Goal: Task Accomplishment & Management: Use online tool/utility

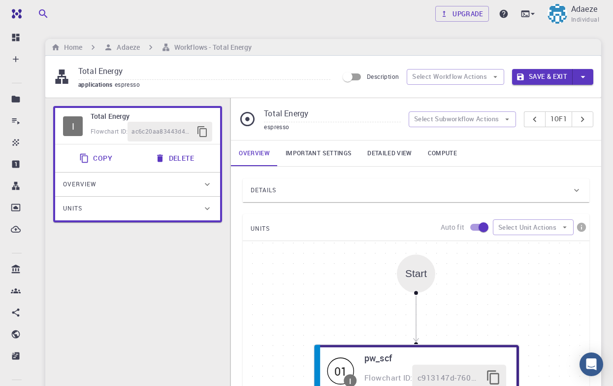
click at [168, 305] on div "I Total Energy Flowchart ID: ac6c20aa83443d4289cd80a2 Copy Delete Overview Prop…" at bounding box center [137, 331] width 185 height 466
click at [124, 45] on h6 "Adaeze" at bounding box center [126, 47] width 27 height 11
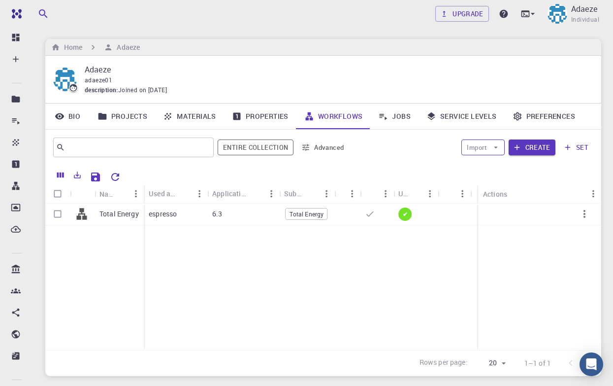
click at [495, 145] on icon "button" at bounding box center [496, 147] width 9 height 9
click at [498, 164] on span "Import From Bank" at bounding box center [514, 166] width 51 height 10
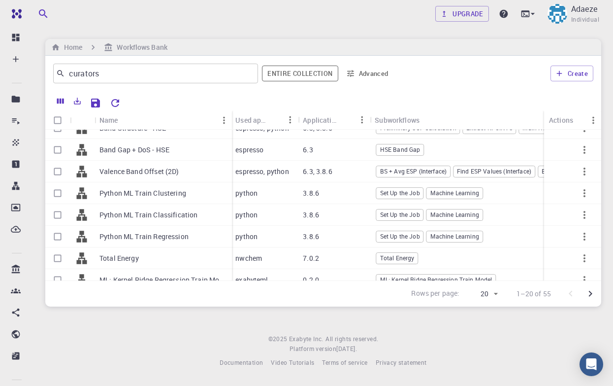
click at [141, 333] on div "Upgrade Adaeze Individual Home Workflows Bank curators ​ Entire collection Adva…" at bounding box center [324, 191] width 580 height 383
click at [74, 44] on h6 "Home" at bounding box center [71, 47] width 22 height 11
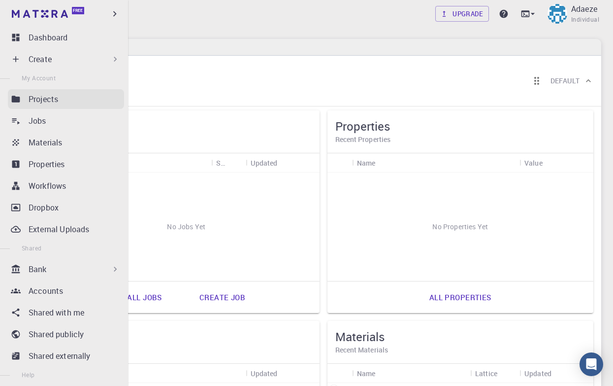
click at [43, 106] on link "Projects" at bounding box center [66, 99] width 116 height 20
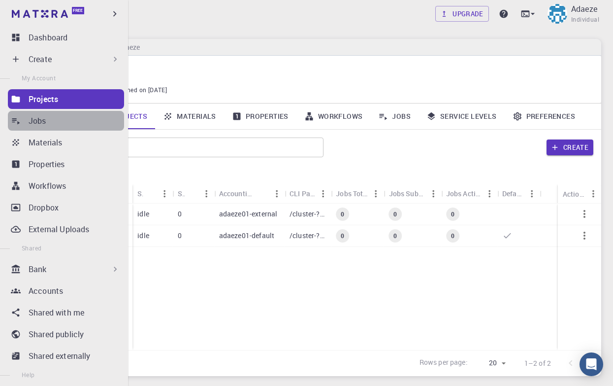
click at [24, 118] on link "Jobs" at bounding box center [66, 121] width 116 height 20
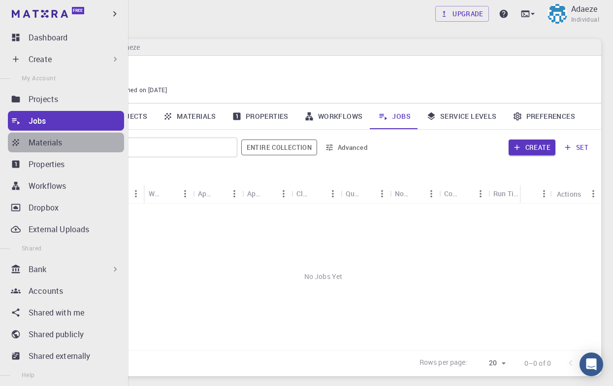
click at [23, 143] on link "Materials" at bounding box center [66, 143] width 116 height 20
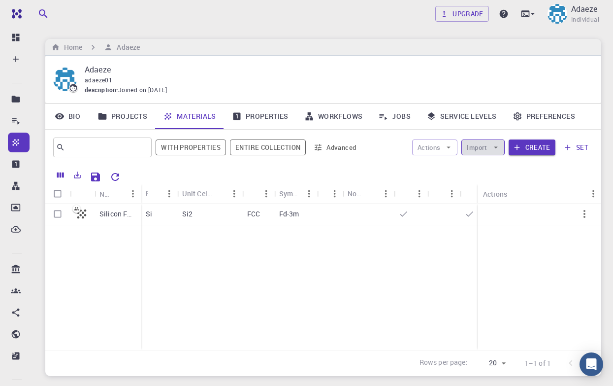
click at [496, 147] on icon "button" at bounding box center [496, 147] width 9 height 9
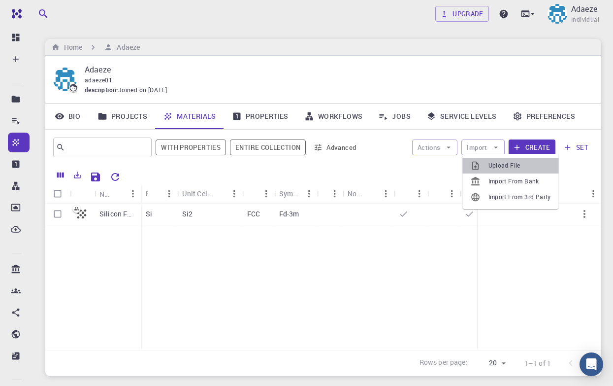
click at [498, 165] on span "Upload File" at bounding box center [520, 166] width 63 height 10
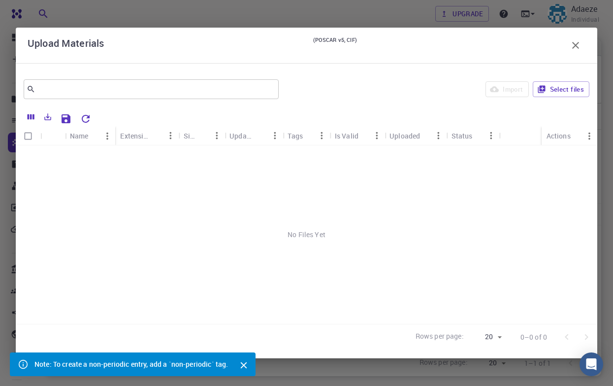
click at [241, 360] on icon "Close" at bounding box center [243, 365] width 11 height 11
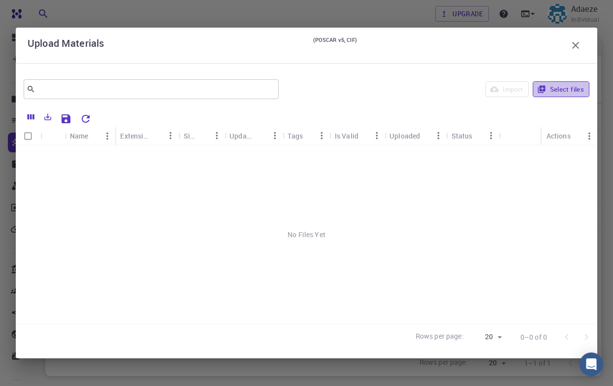
click at [557, 94] on button "Select files" at bounding box center [561, 89] width 57 height 16
click at [543, 89] on icon "button" at bounding box center [542, 89] width 9 height 9
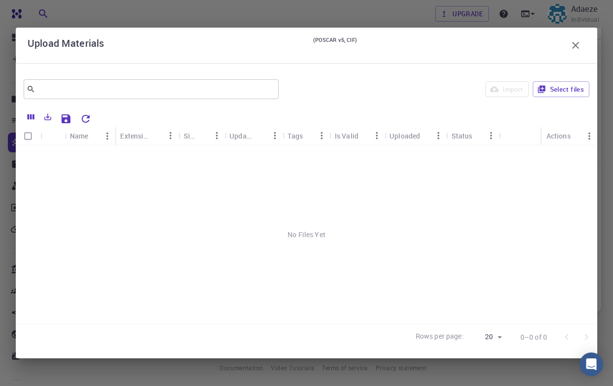
scroll to position [64, 0]
click at [353, 191] on div "No Files Yet" at bounding box center [307, 234] width 582 height 178
click at [320, 239] on div "No Files Yet" at bounding box center [307, 234] width 582 height 178
click at [26, 136] on input "Select all rows" at bounding box center [28, 136] width 19 height 19
checkbox input "false"
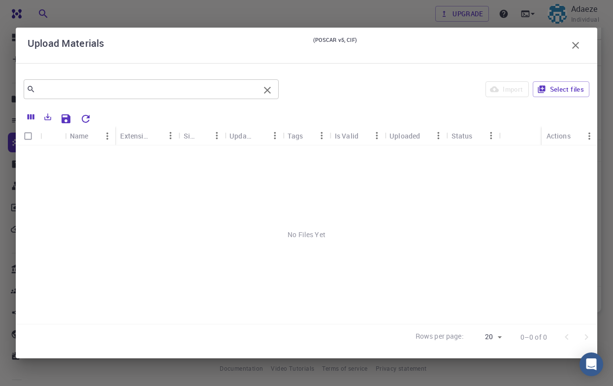
click at [111, 90] on input "text" at bounding box center [147, 89] width 224 height 14
click at [150, 246] on div "No Files Yet" at bounding box center [307, 234] width 582 height 178
click at [576, 48] on icon "button" at bounding box center [576, 45] width 12 height 12
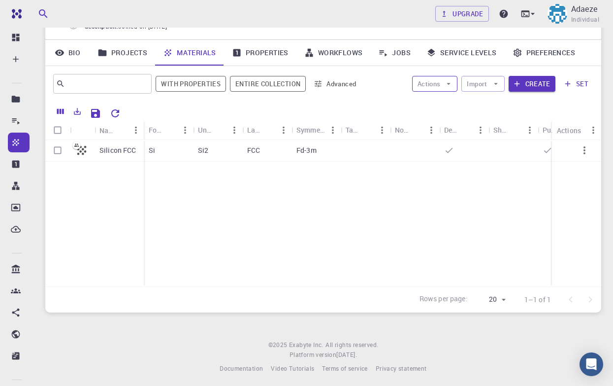
click at [446, 84] on icon "button" at bounding box center [448, 83] width 9 height 9
click at [496, 83] on icon "button" at bounding box center [496, 84] width 4 height 2
click at [504, 103] on span "Upload File" at bounding box center [520, 102] width 63 height 10
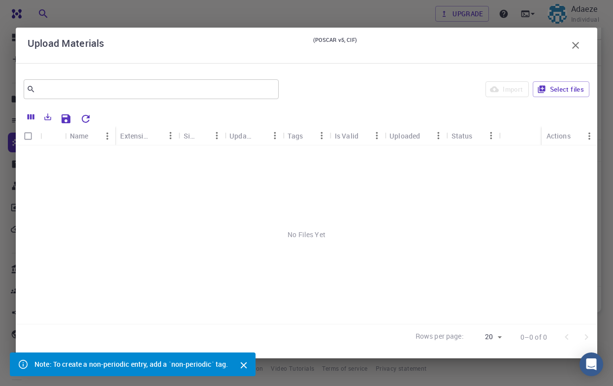
click at [242, 360] on icon "Close" at bounding box center [243, 365] width 11 height 11
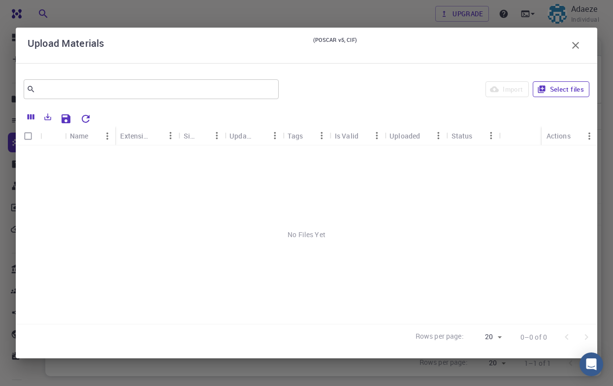
click at [542, 92] on icon "button" at bounding box center [541, 89] width 7 height 7
click at [578, 43] on icon "button" at bounding box center [576, 45] width 7 height 7
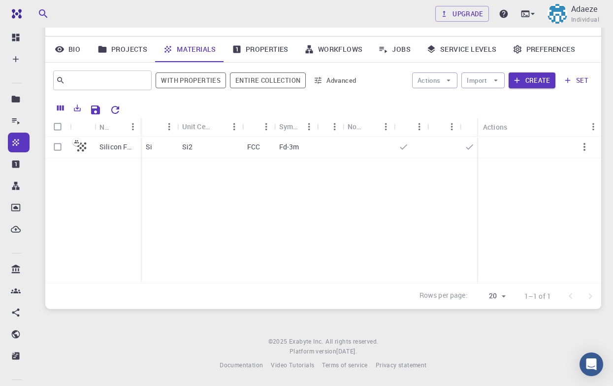
scroll to position [64, 0]
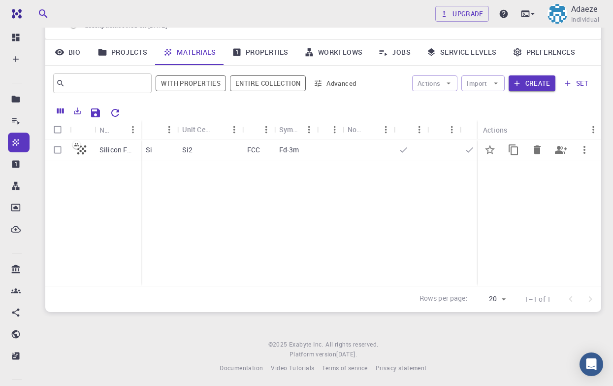
click at [77, 143] on icon at bounding box center [76, 144] width 5 height 3
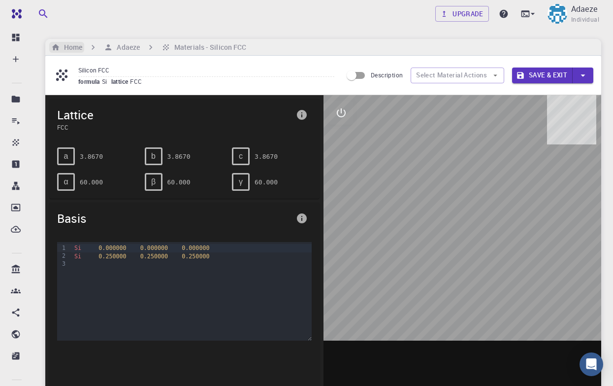
click at [71, 47] on h6 "Home" at bounding box center [71, 47] width 22 height 11
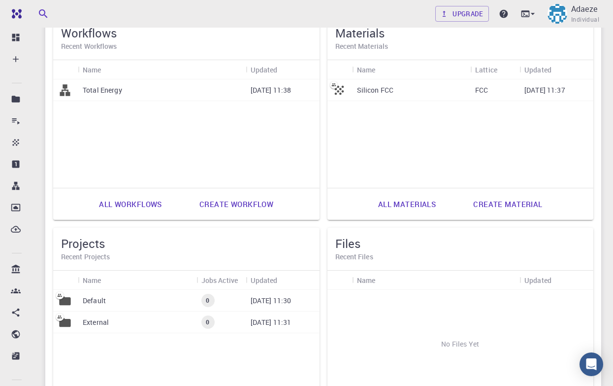
scroll to position [303, 0]
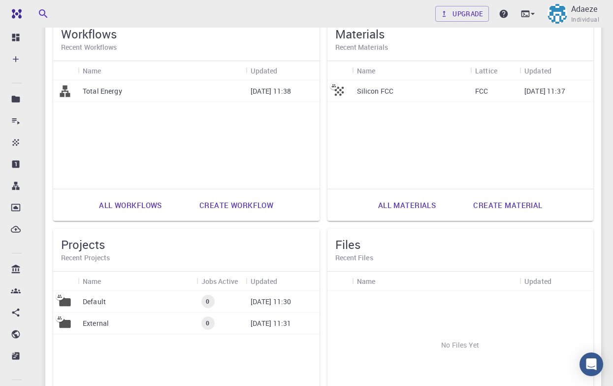
click at [411, 204] on link "All materials" at bounding box center [408, 205] width 80 height 24
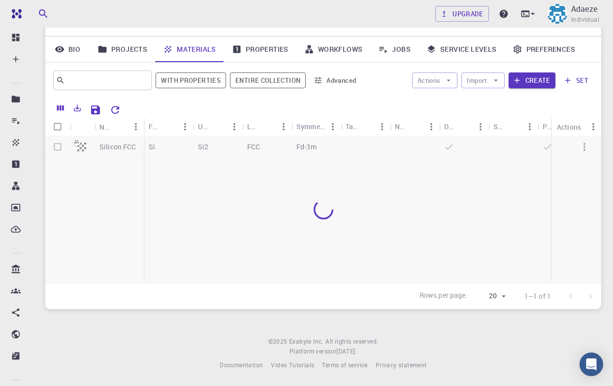
scroll to position [64, 0]
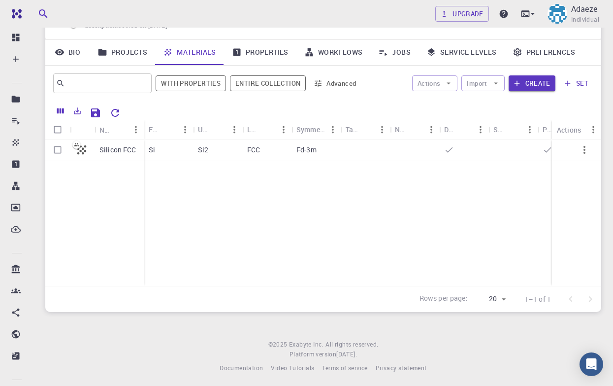
click at [273, 47] on link "Properties" at bounding box center [260, 52] width 72 height 26
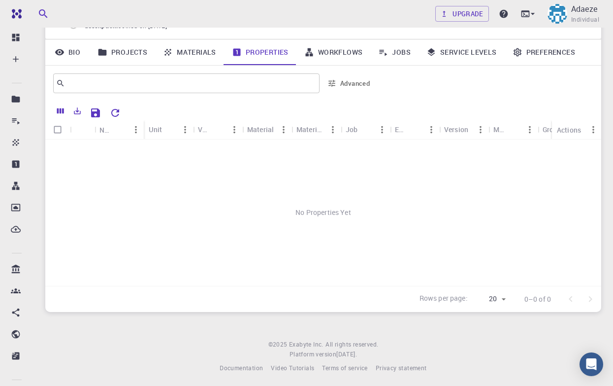
click at [441, 45] on link "Service Levels" at bounding box center [462, 52] width 86 height 26
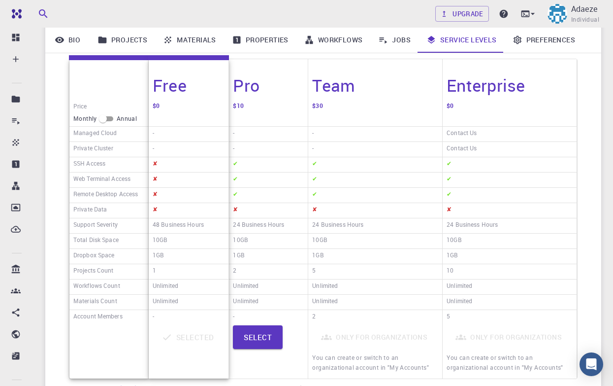
scroll to position [141, 0]
click at [109, 115] on input "checkbox" at bounding box center [102, 119] width 35 height 12
click at [109, 115] on input "checkbox" at bounding box center [110, 119] width 35 height 12
checkbox input "false"
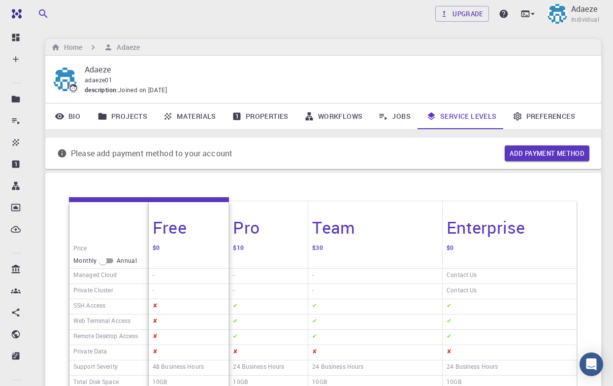
scroll to position [0, 0]
click at [71, 44] on h6 "Home" at bounding box center [71, 47] width 22 height 11
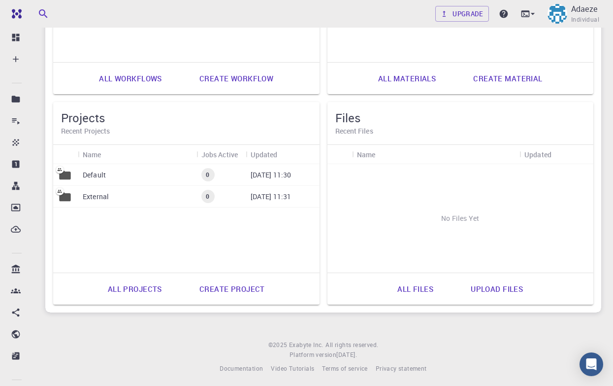
scroll to position [429, 0]
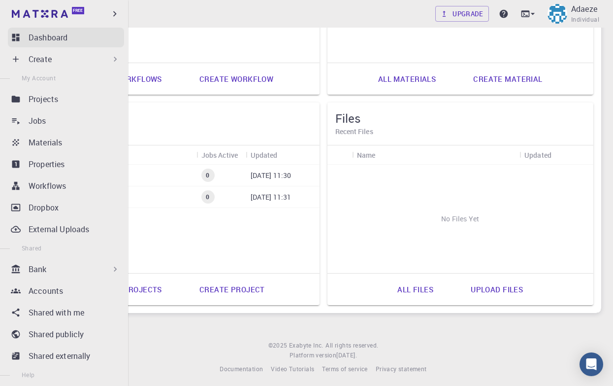
click at [34, 36] on p "Dashboard" at bounding box center [48, 38] width 39 height 12
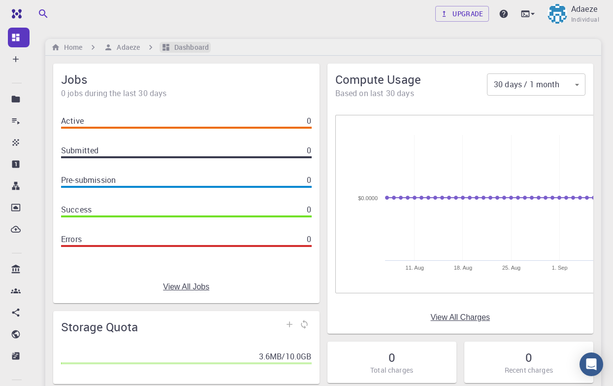
click at [186, 46] on h6 "Dashboard" at bounding box center [189, 47] width 38 height 11
click at [88, 46] on ol "Home Adaeze Dashboard" at bounding box center [130, 47] width 162 height 11
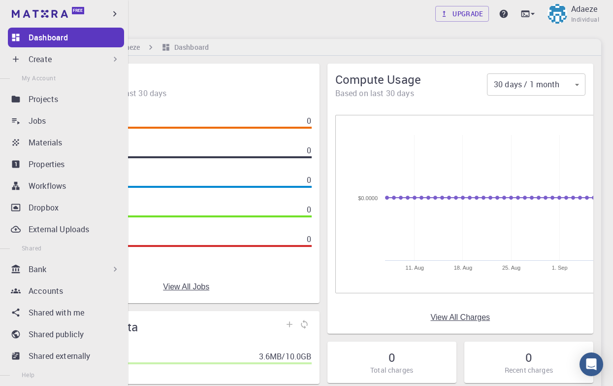
click at [48, 57] on p "Create" at bounding box center [40, 59] width 23 height 12
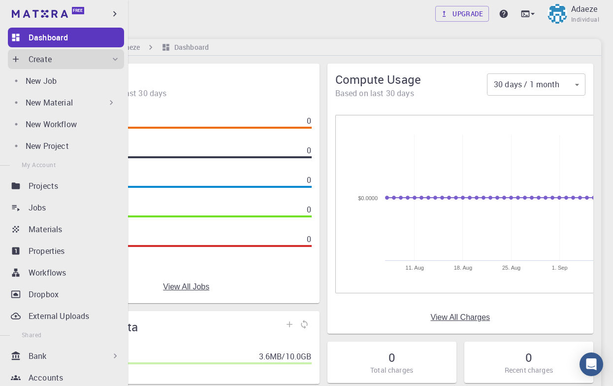
click at [76, 105] on div "New Material" at bounding box center [71, 103] width 91 height 12
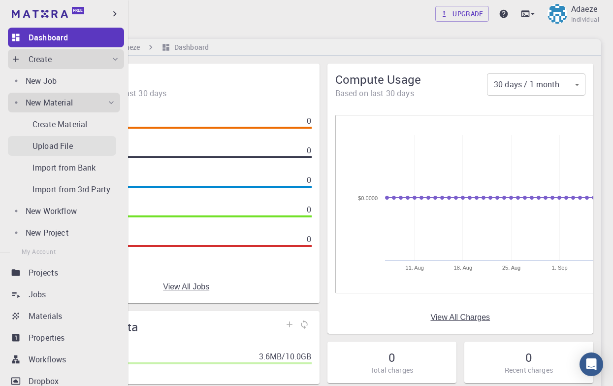
click at [85, 142] on div "Upload File" at bounding box center [75, 146] width 84 height 12
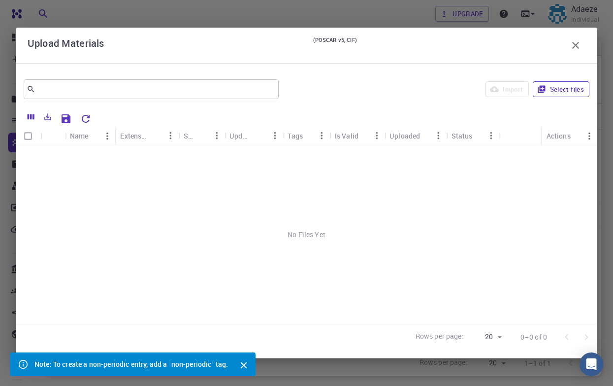
click at [569, 91] on button "Select files" at bounding box center [561, 89] width 57 height 16
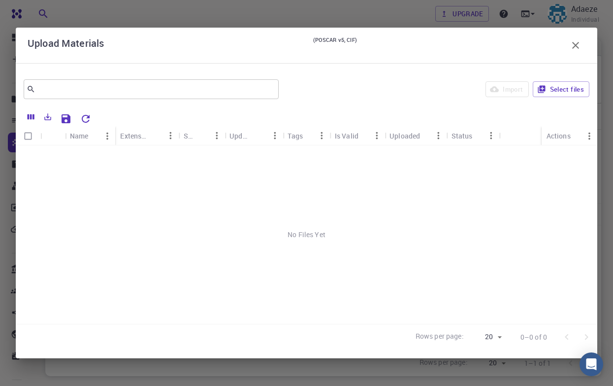
click at [332, 241] on div "No Files Yet" at bounding box center [307, 234] width 582 height 178
click at [580, 45] on icon "button" at bounding box center [576, 45] width 12 height 12
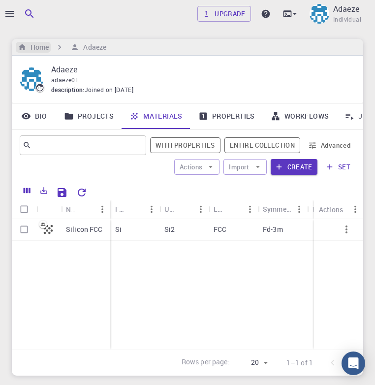
click at [29, 45] on h6 "Home" at bounding box center [38, 47] width 22 height 11
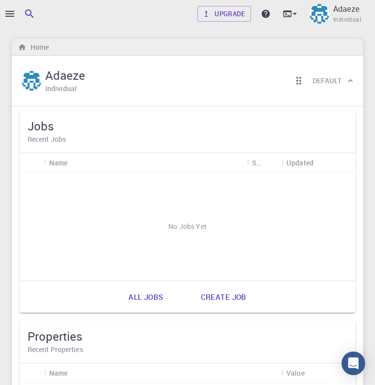
click at [9, 14] on div at bounding box center [5, 192] width 10 height 385
click at [9, 15] on div at bounding box center [5, 192] width 10 height 385
click at [3, 13] on div at bounding box center [5, 192] width 10 height 385
click at [11, 11] on icon "button" at bounding box center [9, 14] width 9 height 6
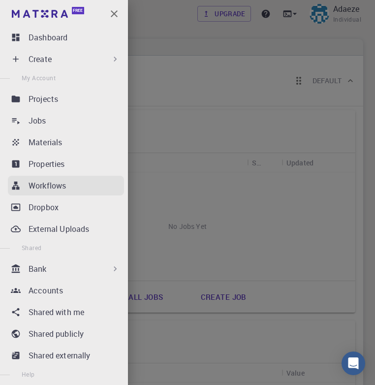
click at [60, 185] on p "Workflows" at bounding box center [47, 186] width 37 height 12
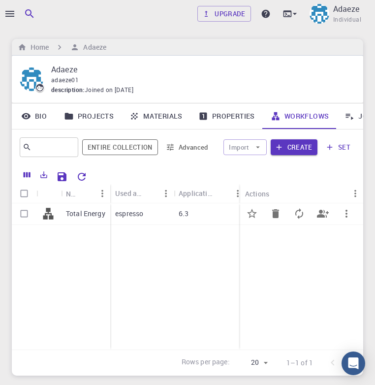
click at [82, 209] on p "Total Energy" at bounding box center [85, 214] width 39 height 10
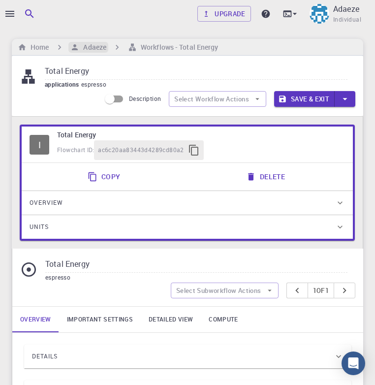
click at [84, 51] on h6 "Adaeze" at bounding box center [92, 47] width 27 height 11
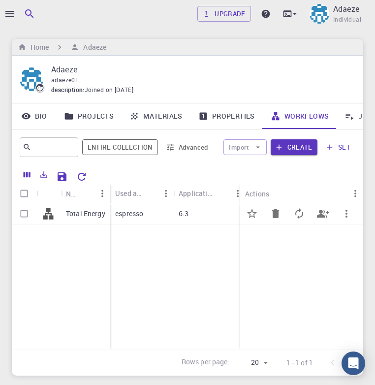
click at [27, 214] on input "Select row" at bounding box center [24, 213] width 19 height 19
checkbox input "true"
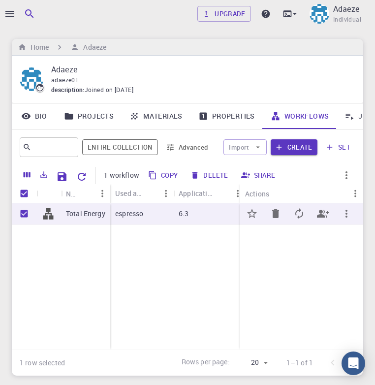
click at [350, 214] on icon "button" at bounding box center [347, 214] width 12 height 12
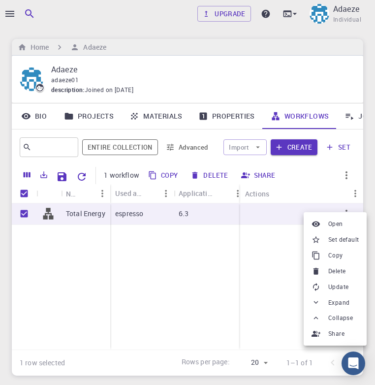
click at [344, 259] on li "Copy" at bounding box center [335, 256] width 63 height 16
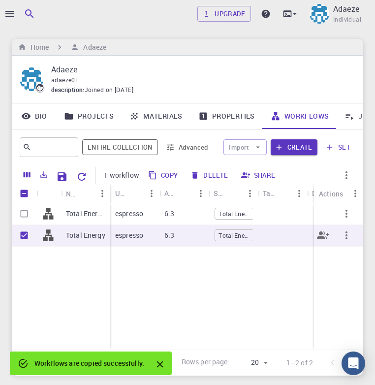
click at [26, 232] on input "Unselect row" at bounding box center [24, 235] width 19 height 19
checkbox input "false"
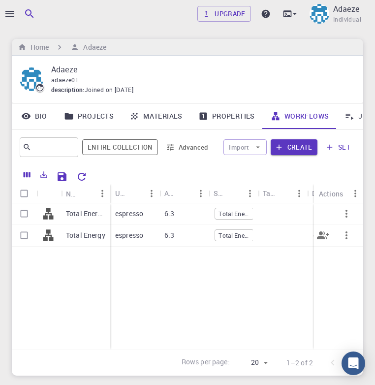
click at [82, 232] on p "Total Energy" at bounding box center [85, 236] width 39 height 10
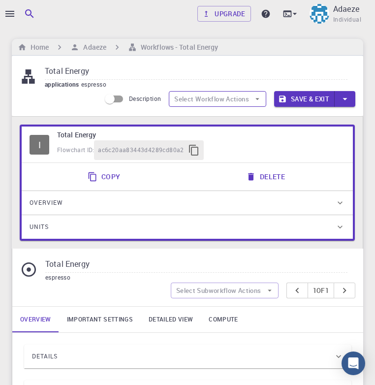
click at [262, 95] on button "Select Workflow Actions" at bounding box center [218, 99] width 98 height 16
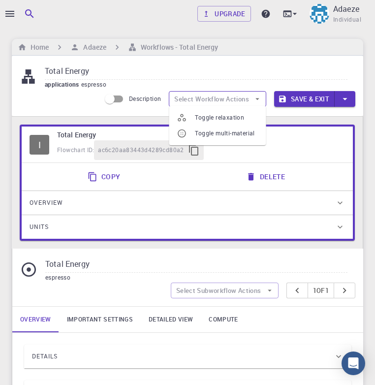
click at [262, 95] on button "Select Workflow Actions" at bounding box center [218, 99] width 98 height 16
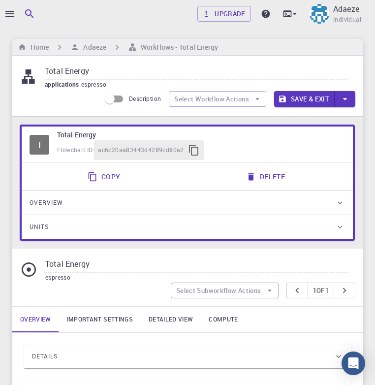
drag, startPoint x: 101, startPoint y: 73, endPoint x: 29, endPoint y: 71, distance: 72.5
click at [29, 71] on div "Total Energy applications espresso" at bounding box center [188, 77] width 336 height 26
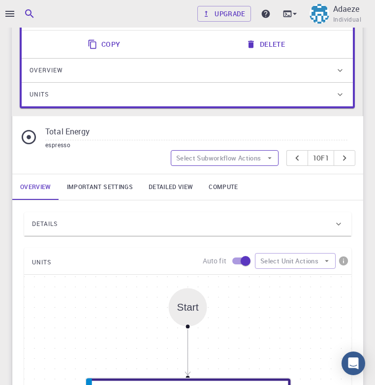
scroll to position [181, 0]
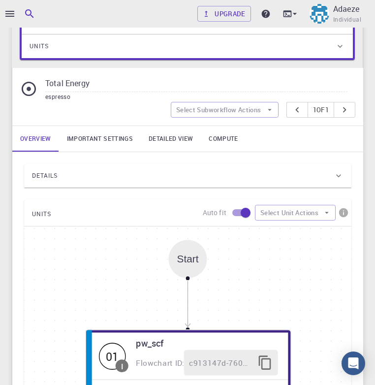
type input "Silicon band structure"
click at [342, 175] on icon at bounding box center [339, 176] width 10 height 10
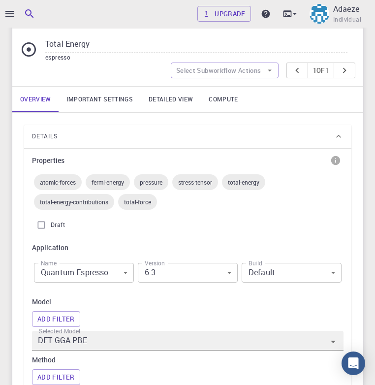
scroll to position [230, 0]
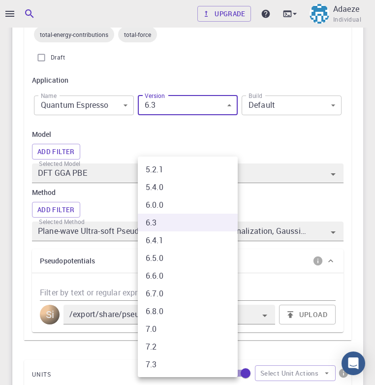
scroll to position [429, 0]
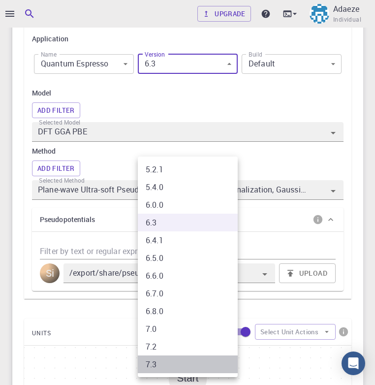
click at [181, 368] on li "7.3" at bounding box center [188, 365] width 100 height 18
type input "7.3"
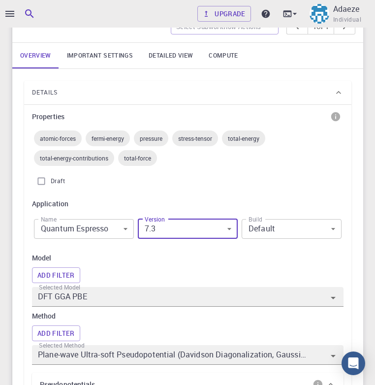
scroll to position [259, 0]
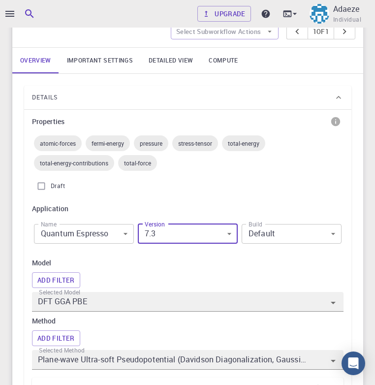
click at [327, 232] on body "Upgrade Adaeze Individual Home Adaeze Workflows - Total Energy Silicon band str…" at bounding box center [187, 369] width 375 height 1257
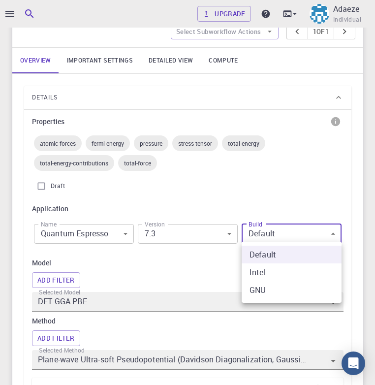
click at [280, 295] on li "GNU" at bounding box center [292, 290] width 100 height 18
type input "GNU"
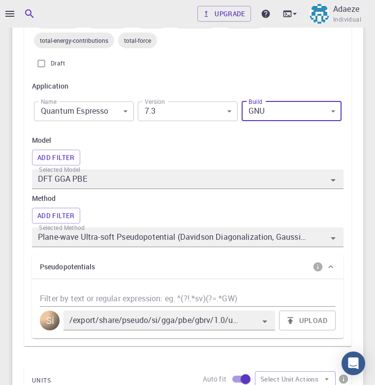
scroll to position [384, 0]
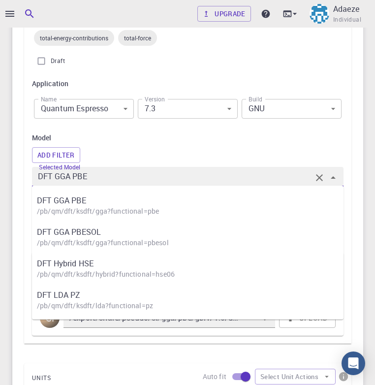
click at [107, 176] on input "DFT GGA PBE" at bounding box center [174, 177] width 276 height 14
click at [334, 172] on icon "Close" at bounding box center [334, 178] width 12 height 12
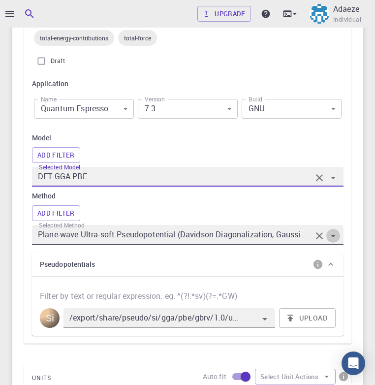
click at [337, 235] on icon "Open" at bounding box center [334, 236] width 12 height 12
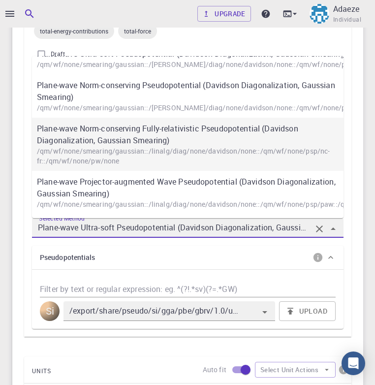
scroll to position [392, 0]
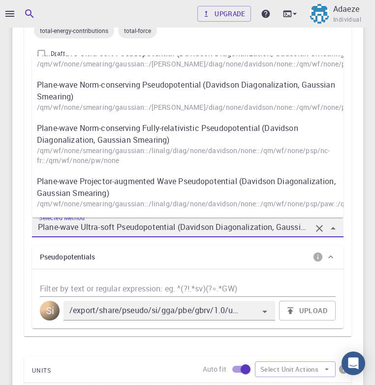
click at [332, 225] on icon "Close" at bounding box center [334, 229] width 12 height 12
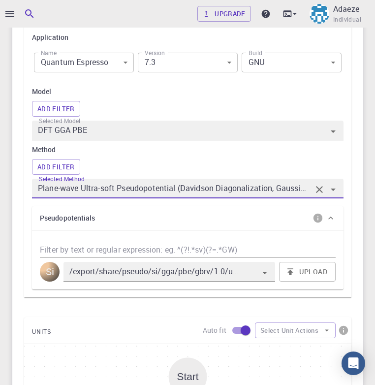
scroll to position [448, 0]
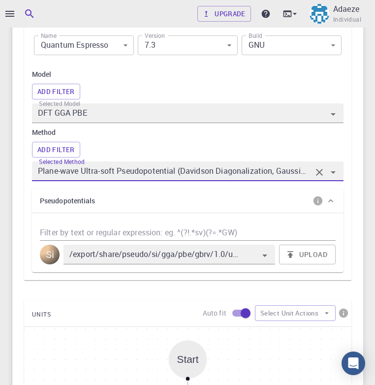
click at [334, 201] on icon at bounding box center [331, 201] width 10 height 10
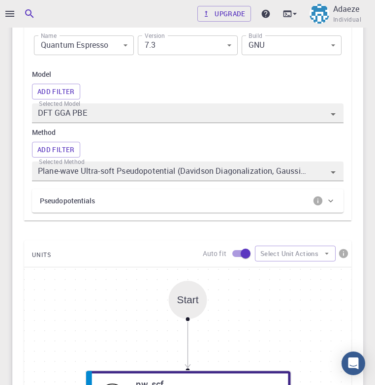
click at [334, 201] on icon at bounding box center [331, 201] width 10 height 10
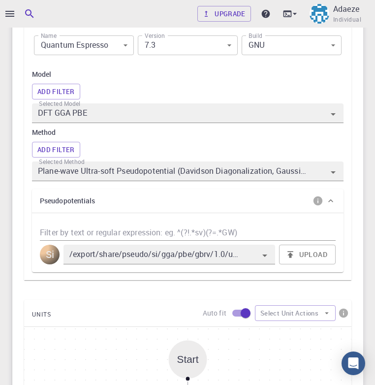
click at [331, 200] on icon at bounding box center [331, 201] width 10 height 10
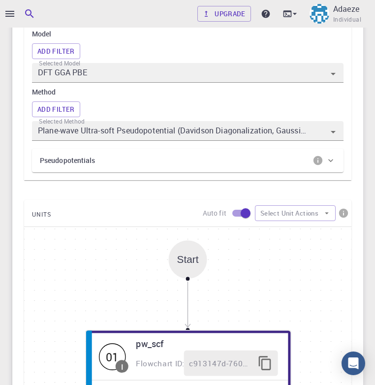
scroll to position [514, 0]
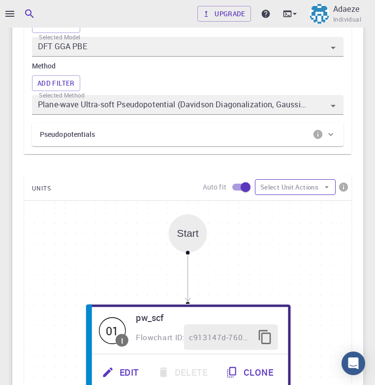
click at [331, 185] on icon "button" at bounding box center [327, 187] width 9 height 9
click at [295, 203] on span "Add Unit" at bounding box center [304, 204] width 48 height 10
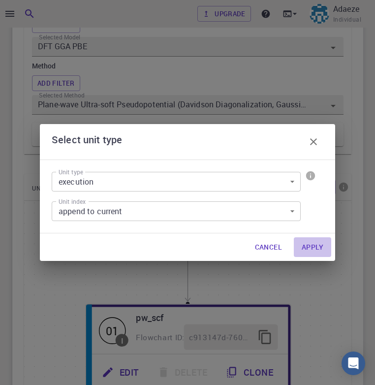
click at [311, 244] on button "Apply" at bounding box center [312, 248] width 37 height 20
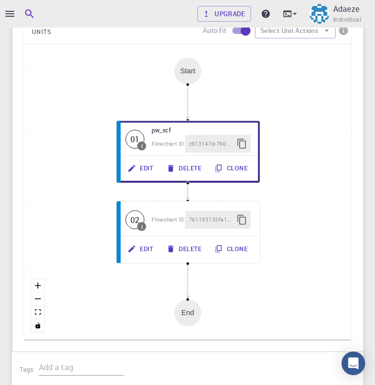
scroll to position [691, 0]
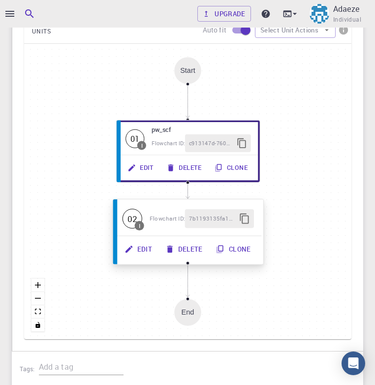
click at [145, 244] on button "Edit" at bounding box center [139, 249] width 41 height 19
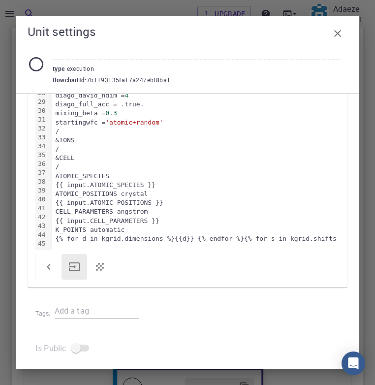
scroll to position [446, 0]
click at [338, 38] on icon "button" at bounding box center [338, 34] width 12 height 12
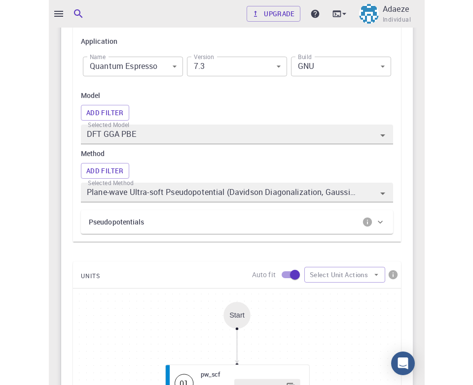
scroll to position [745, 0]
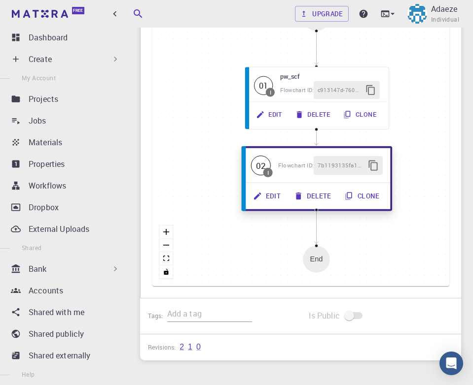
click at [269, 190] on button "Edit" at bounding box center [267, 196] width 41 height 19
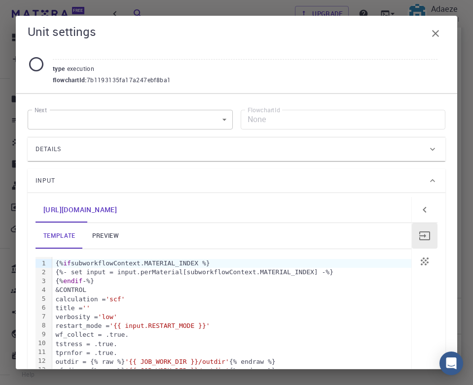
click at [434, 148] on icon at bounding box center [432, 149] width 5 height 3
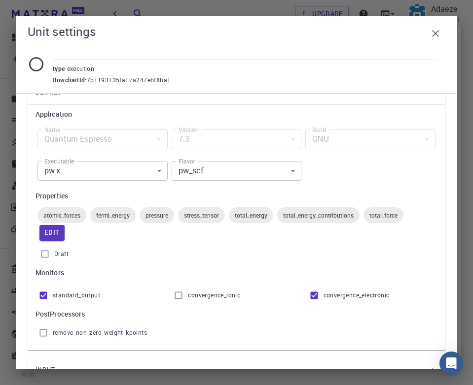
scroll to position [64, 0]
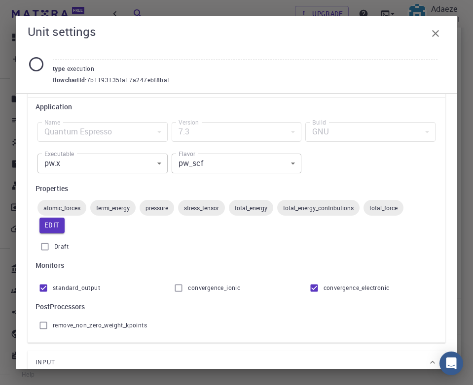
click at [342, 136] on div "GNU" at bounding box center [370, 132] width 130 height 20
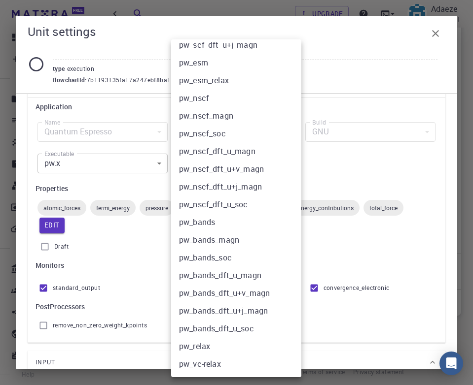
scroll to position [224, 0]
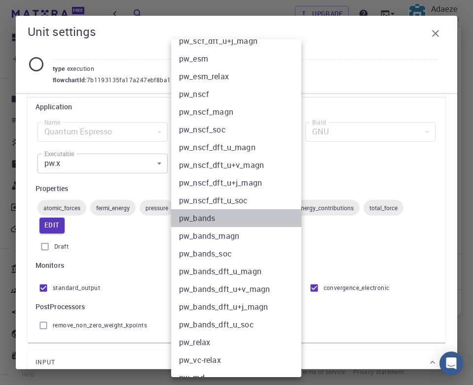
click at [238, 211] on li "pw_bands" at bounding box center [236, 218] width 130 height 18
type input "pw_bands"
checkbox input "false"
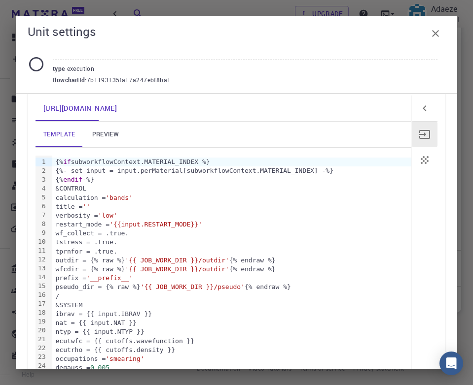
scroll to position [241, 0]
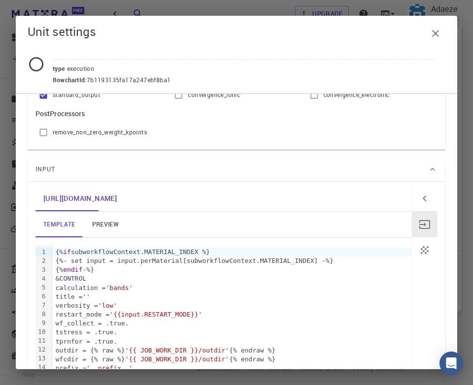
click at [111, 223] on link "preview" at bounding box center [105, 225] width 44 height 26
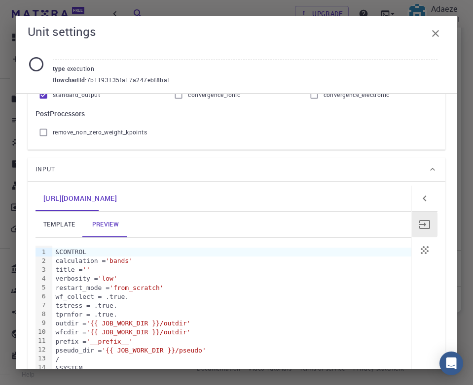
click at [71, 222] on link "template" at bounding box center [59, 225] width 48 height 26
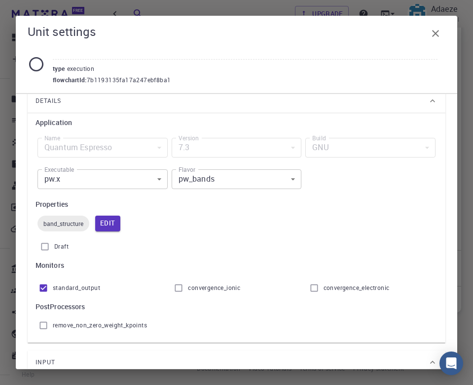
scroll to position [33, 0]
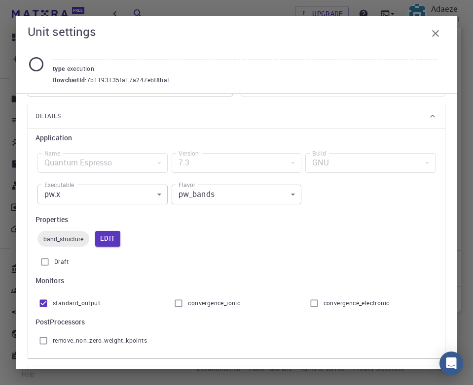
click at [436, 34] on icon "button" at bounding box center [435, 33] width 7 height 7
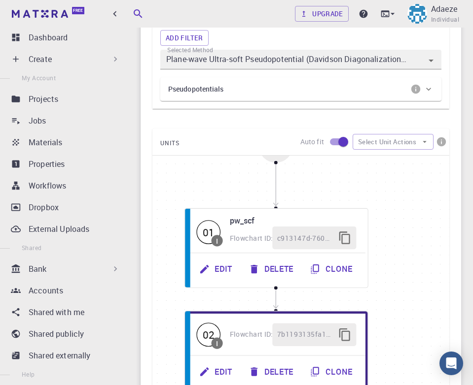
scroll to position [572, 0]
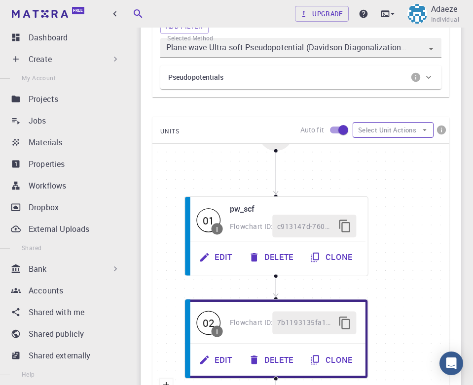
click at [423, 130] on icon "button" at bounding box center [424, 130] width 9 height 9
click at [259, 123] on div "UNITS Auto fit Select Unit Actions" at bounding box center [300, 130] width 297 height 27
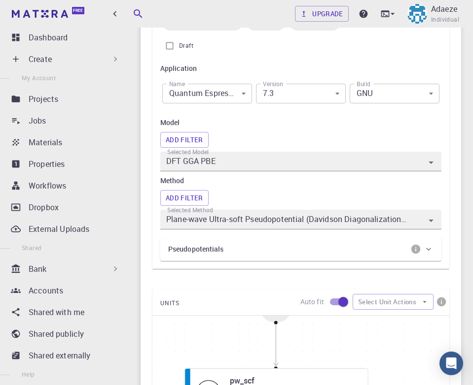
scroll to position [398, 0]
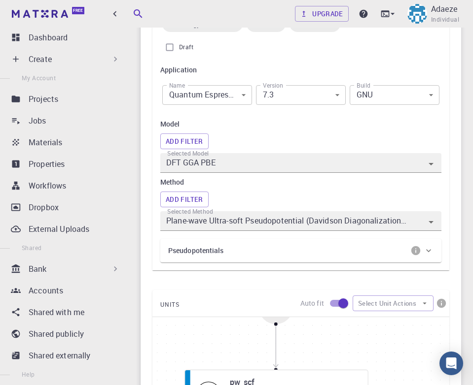
click at [408, 93] on body "Free Dashboard Create New Job New Material Create Material Upload File Import f…" at bounding box center [236, 183] width 473 height 1162
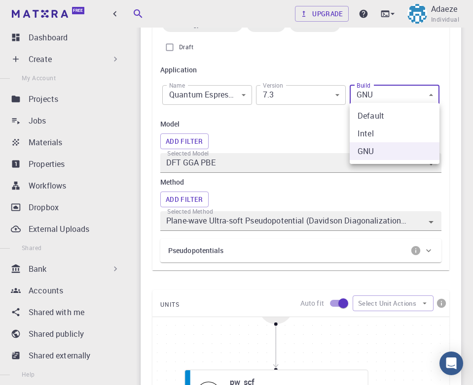
click at [408, 112] on li "Default" at bounding box center [394, 116] width 90 height 18
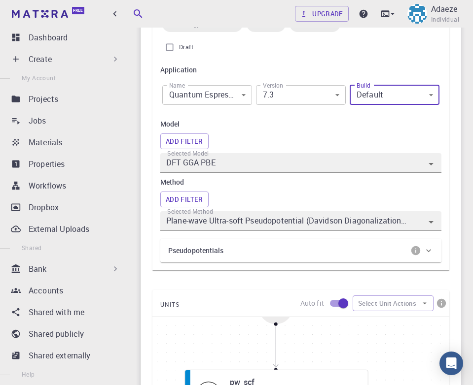
type input "Default"
click at [316, 120] on h6 "Model" at bounding box center [300, 124] width 281 height 11
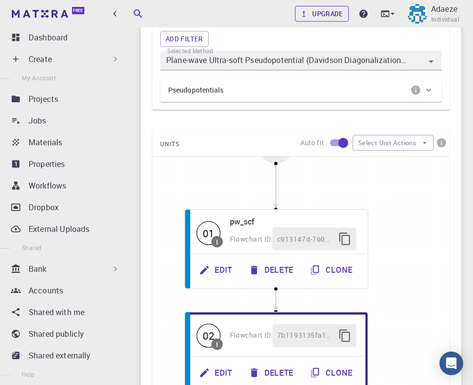
scroll to position [555, 0]
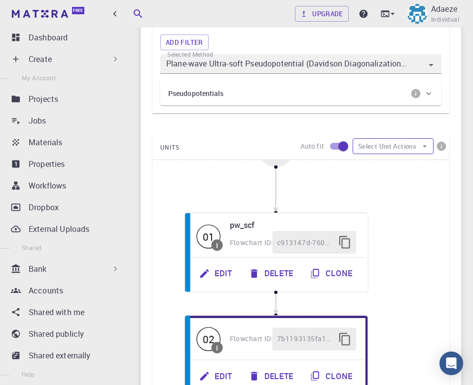
click at [422, 142] on icon "button" at bounding box center [424, 146] width 9 height 9
click at [397, 165] on span "Add Unit" at bounding box center [401, 163] width 48 height 10
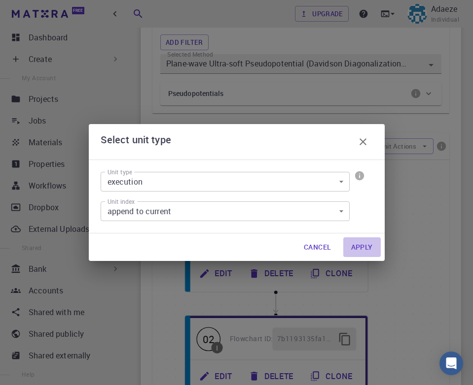
click at [357, 248] on button "Apply" at bounding box center [361, 248] width 37 height 20
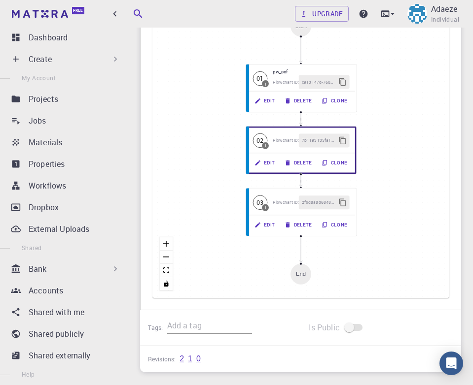
scroll to position [754, 0]
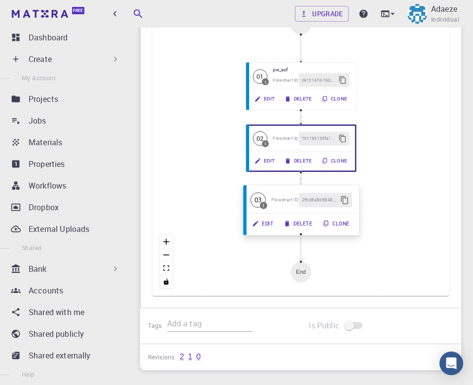
click at [271, 222] on button "Edit" at bounding box center [263, 223] width 32 height 14
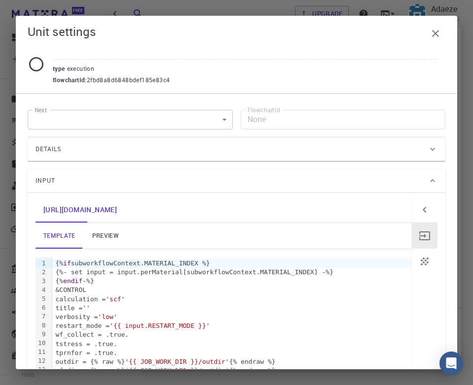
click at [386, 155] on div "Details" at bounding box center [231, 149] width 392 height 16
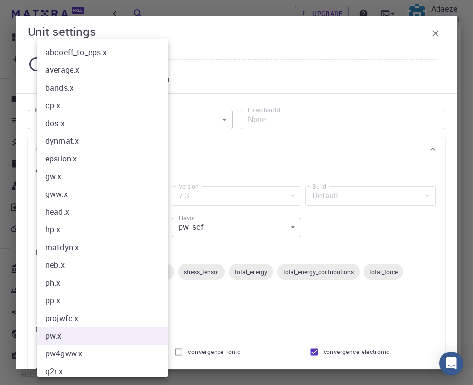
scroll to position [0, 0]
click at [91, 91] on li "bands.x" at bounding box center [102, 88] width 130 height 18
type input "bands.x"
type input "bands"
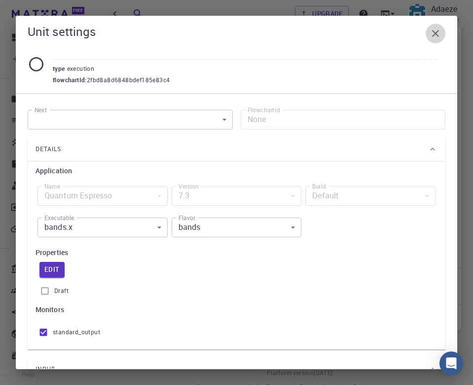
click at [432, 34] on icon "button" at bounding box center [435, 34] width 12 height 12
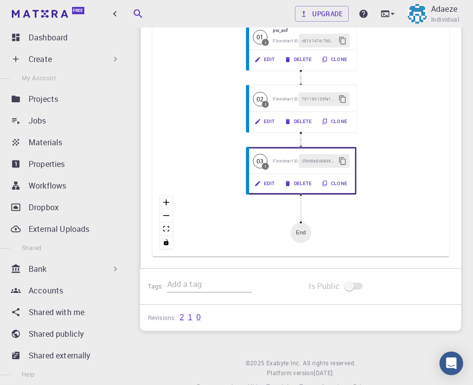
click at [432, 34] on div "Start 01 I pw_scf Flowchart ID: c913147d-760d-496d-93a7-dc0771034d54 Edit Delet…" at bounding box center [300, 109] width 297 height 296
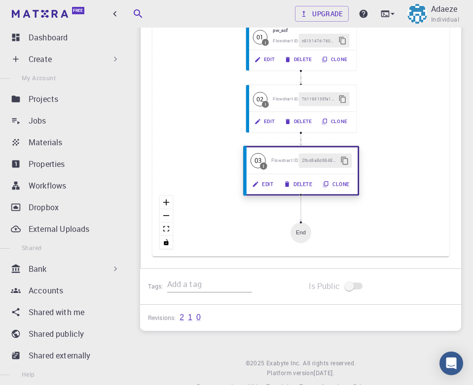
click at [265, 179] on button "Edit" at bounding box center [263, 184] width 32 height 14
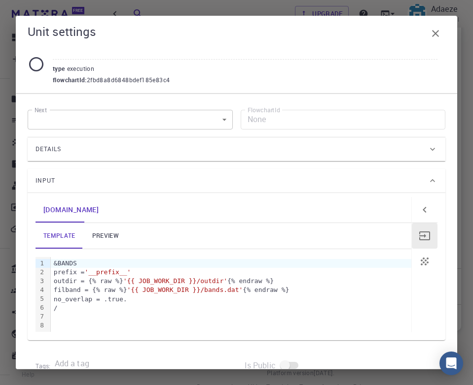
click at [271, 150] on div "Details" at bounding box center [231, 149] width 392 height 16
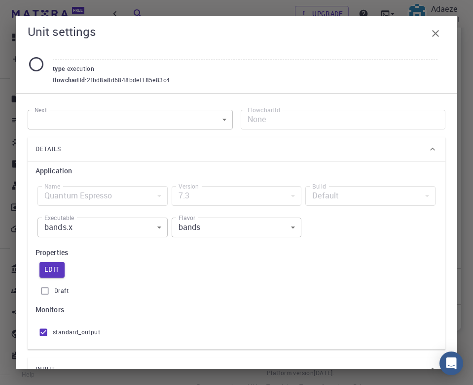
click at [271, 150] on div "Details" at bounding box center [231, 149] width 392 height 16
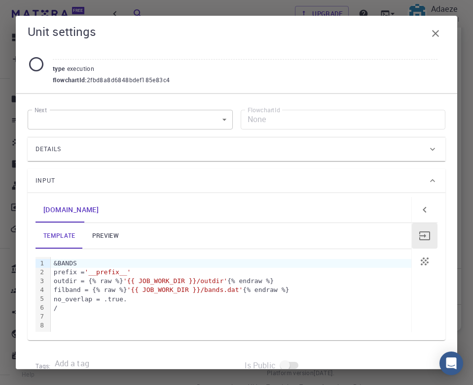
click at [433, 31] on icon "button" at bounding box center [435, 33] width 7 height 7
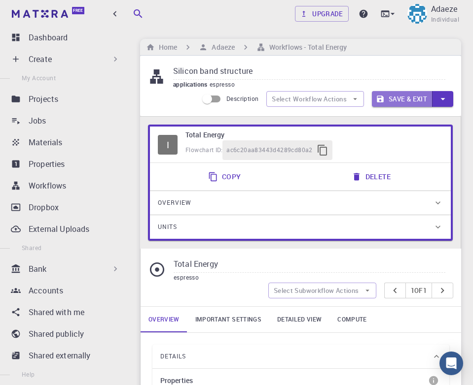
click at [400, 97] on button "Save & Exit" at bounding box center [402, 99] width 61 height 16
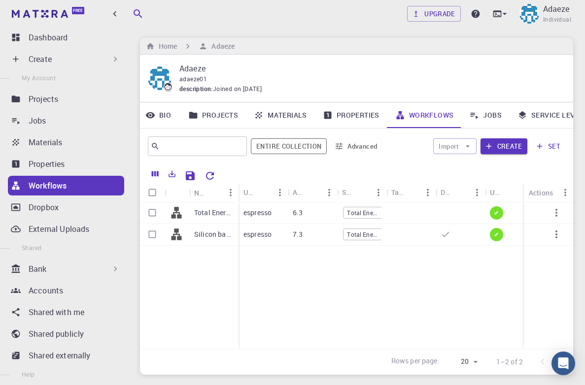
scroll to position [1, 0]
click at [485, 114] on link "Jobs" at bounding box center [485, 115] width 48 height 26
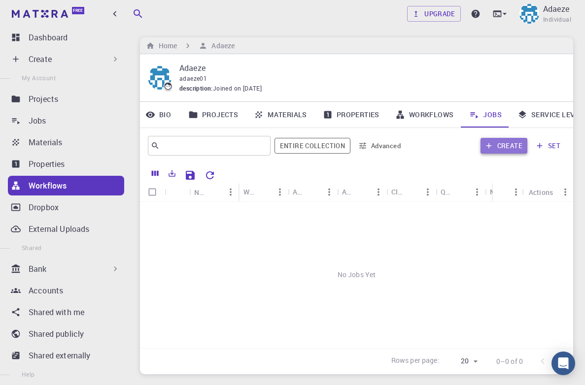
click at [496, 147] on button "Create" at bounding box center [503, 146] width 47 height 16
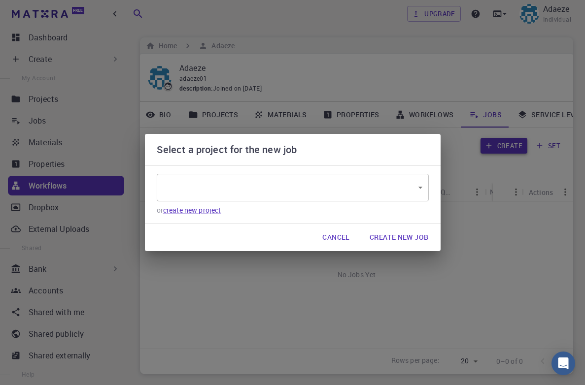
type input "9kPFeM956yk9pwQXa"
click at [242, 191] on body "Free Dashboard Create New Job New Material Create Material Upload File Import f…" at bounding box center [292, 225] width 585 height 453
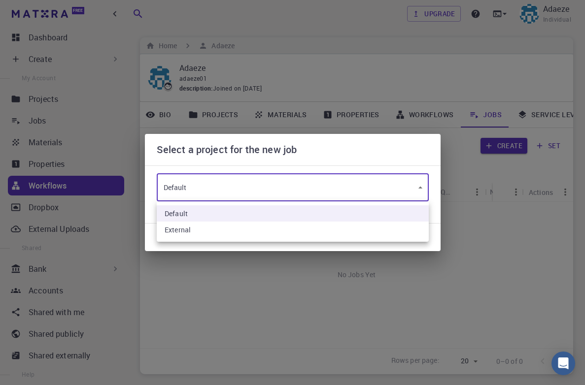
click at [362, 209] on li "Default" at bounding box center [293, 213] width 272 height 16
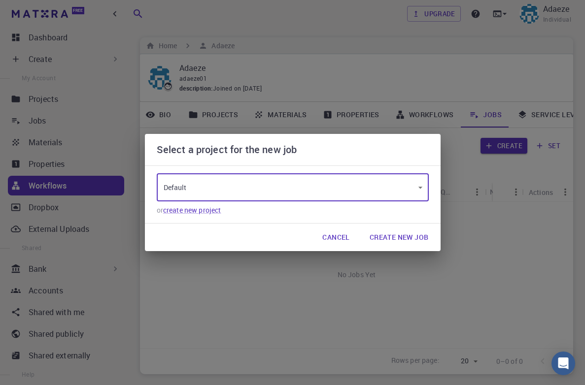
click at [395, 238] on button "Create New Job" at bounding box center [399, 238] width 75 height 20
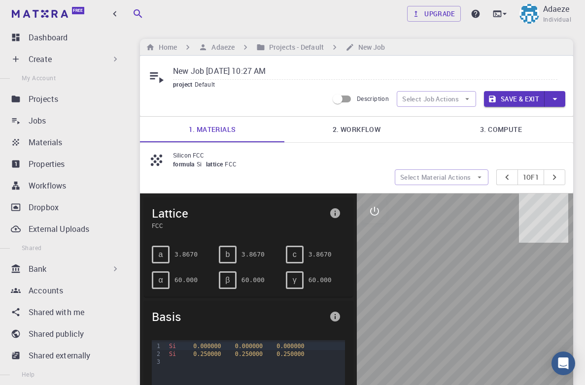
drag, startPoint x: 288, startPoint y: 69, endPoint x: 168, endPoint y: 66, distance: 120.8
click at [168, 66] on div "New Job Sep 6, 2025, 10:27 AM project Default" at bounding box center [356, 77] width 417 height 26
type input "Silicon Band Structure"
click at [468, 97] on icon "button" at bounding box center [467, 99] width 9 height 9
click at [444, 151] on span "Select workflow" at bounding box center [445, 149] width 46 height 10
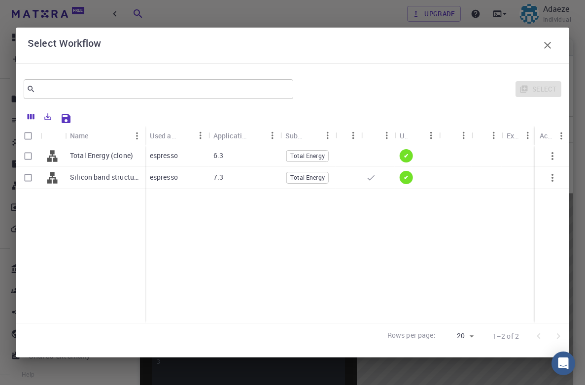
click at [25, 178] on input "Select row" at bounding box center [28, 178] width 19 height 19
checkbox input "true"
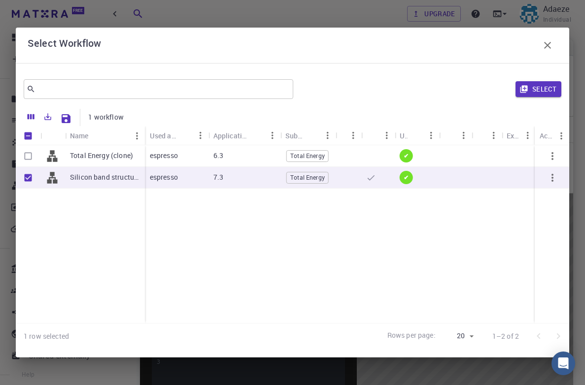
checkbox input "true"
click at [543, 91] on button "Select" at bounding box center [538, 89] width 46 height 16
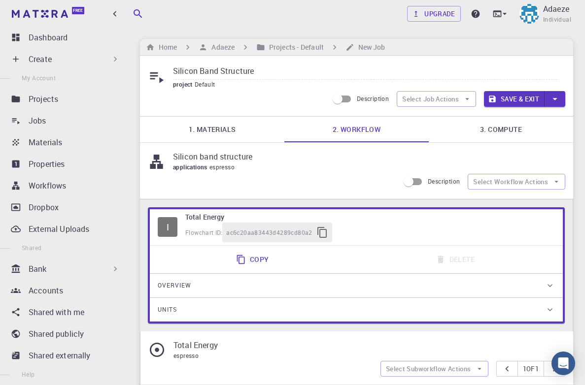
click at [518, 101] on button "Save & Exit" at bounding box center [514, 99] width 61 height 16
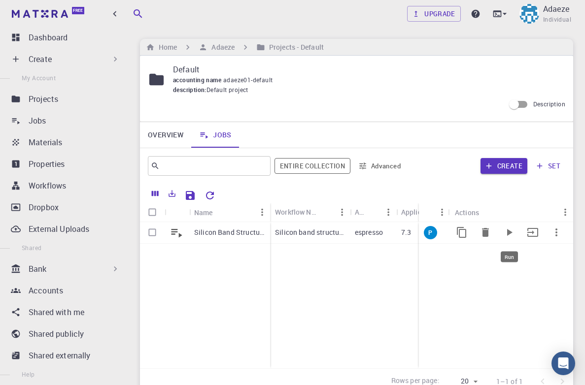
click at [512, 234] on icon "Run" at bounding box center [509, 233] width 12 height 12
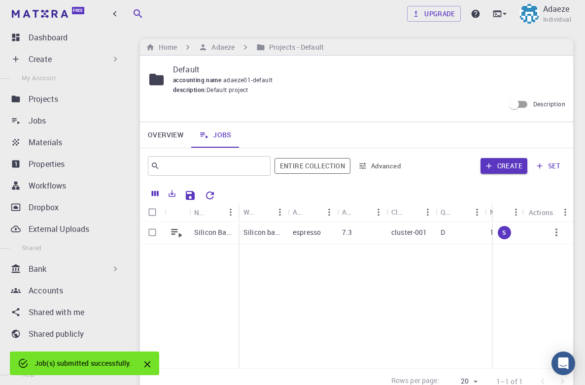
click at [152, 365] on icon "Close" at bounding box center [147, 364] width 11 height 11
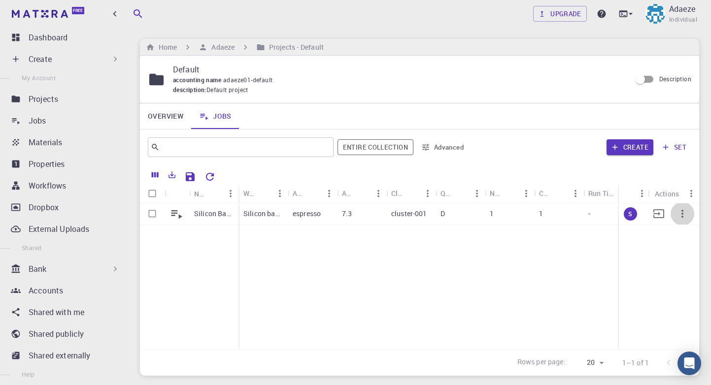
click at [613, 216] on icon "button" at bounding box center [683, 214] width 12 height 12
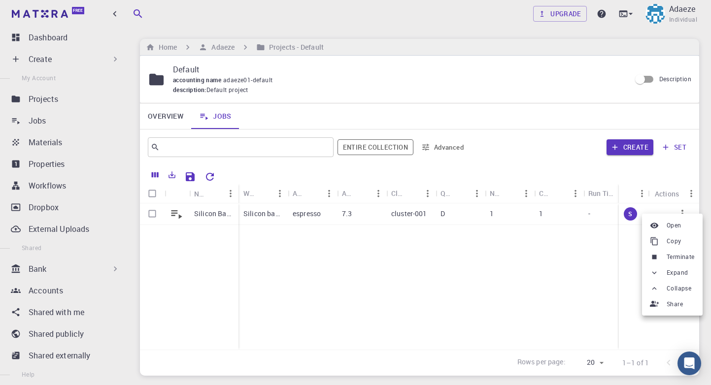
click at [588, 270] on div at bounding box center [355, 192] width 711 height 385
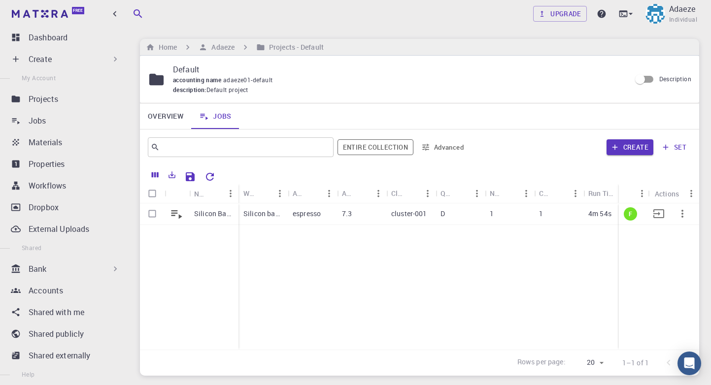
click at [613, 214] on icon "button" at bounding box center [683, 214] width 12 height 12
click at [573, 263] on div at bounding box center [355, 192] width 711 height 385
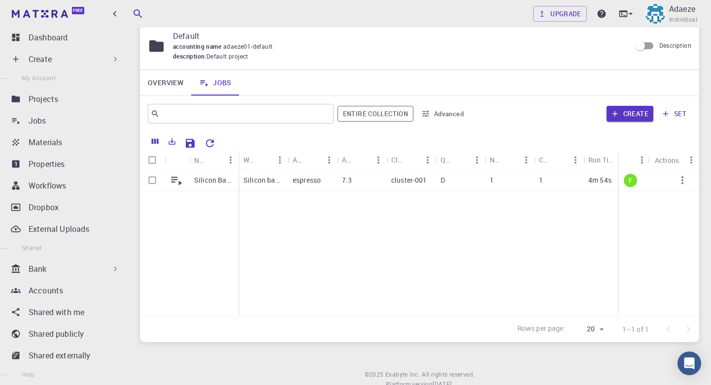
scroll to position [38, 0]
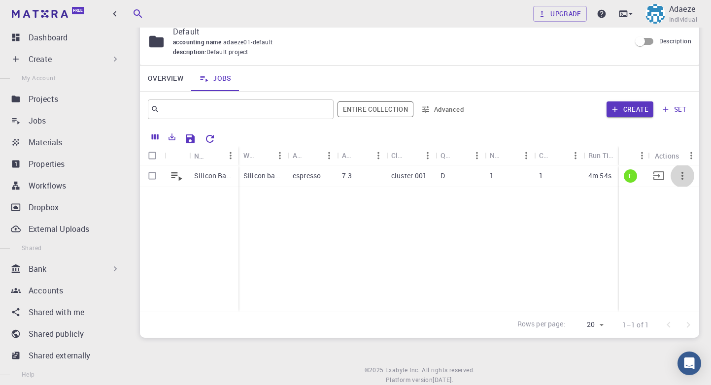
click at [613, 176] on icon "button" at bounding box center [683, 176] width 12 height 12
click at [613, 250] on span "Expand" at bounding box center [681, 249] width 21 height 10
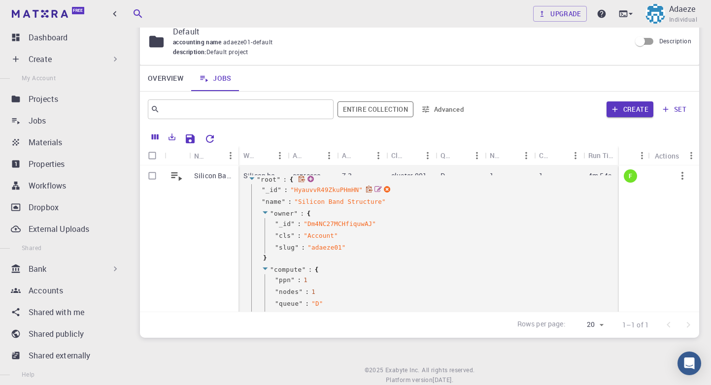
click at [366, 193] on icon at bounding box center [369, 189] width 7 height 7
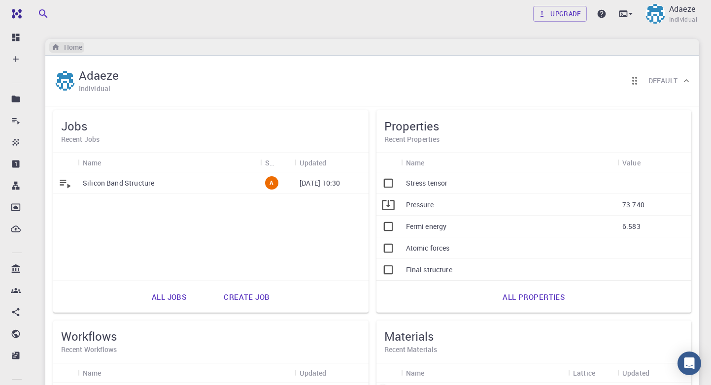
click at [65, 47] on h6 "Home" at bounding box center [71, 47] width 22 height 11
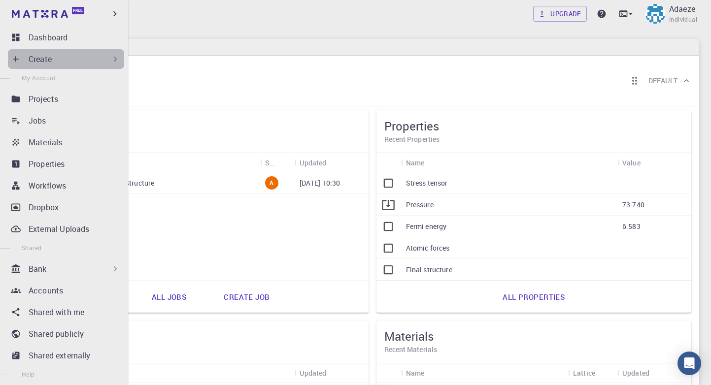
click at [110, 59] on div "Create" at bounding box center [75, 59] width 92 height 12
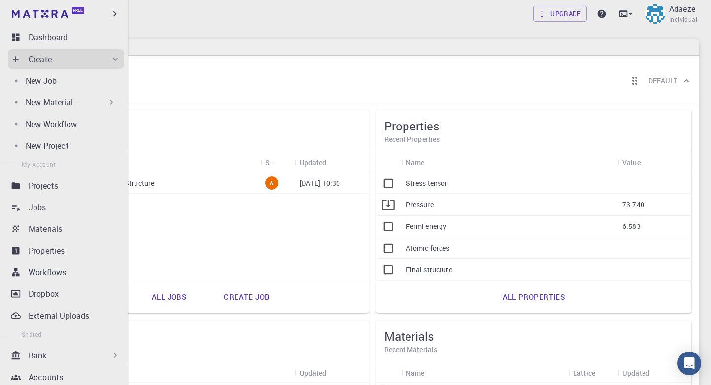
click at [111, 59] on icon at bounding box center [115, 59] width 10 height 10
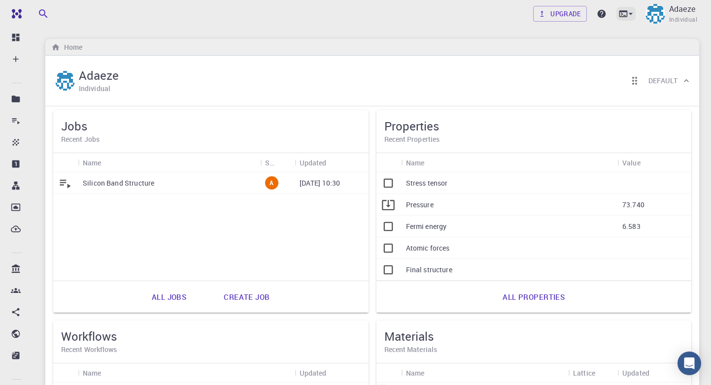
click at [633, 13] on icon at bounding box center [631, 14] width 10 height 10
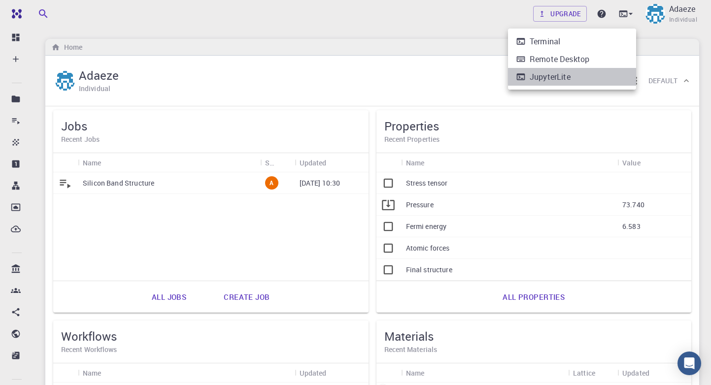
click at [602, 74] on li "JupyterLite" at bounding box center [572, 77] width 128 height 18
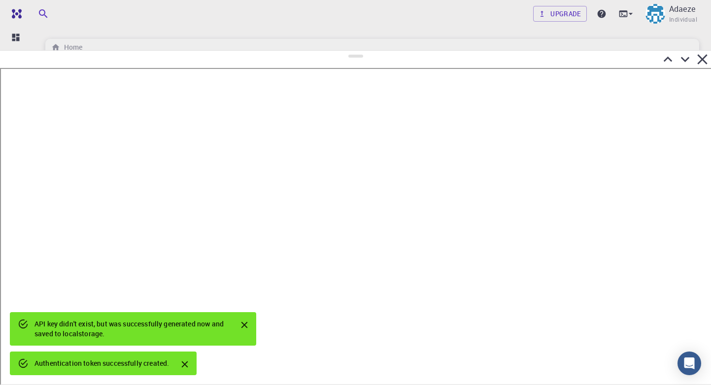
drag, startPoint x: 357, startPoint y: 197, endPoint x: 373, endPoint y: 51, distance: 146.7
click at [373, 51] on div at bounding box center [355, 217] width 711 height 335
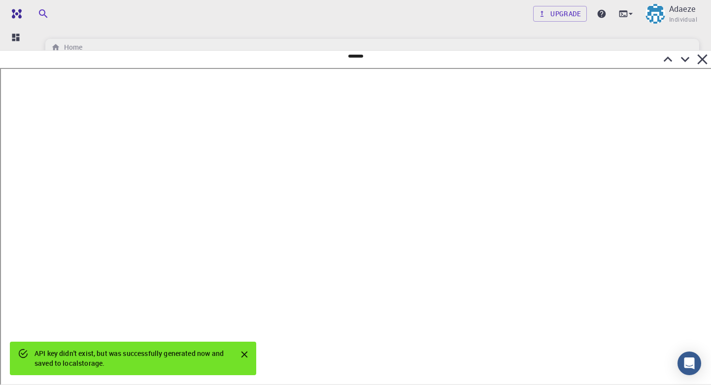
click at [245, 357] on icon "Close" at bounding box center [244, 354] width 11 height 11
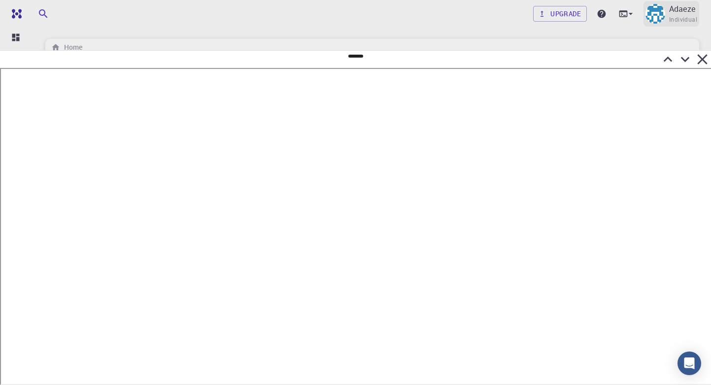
click at [665, 9] on img at bounding box center [656, 14] width 20 height 20
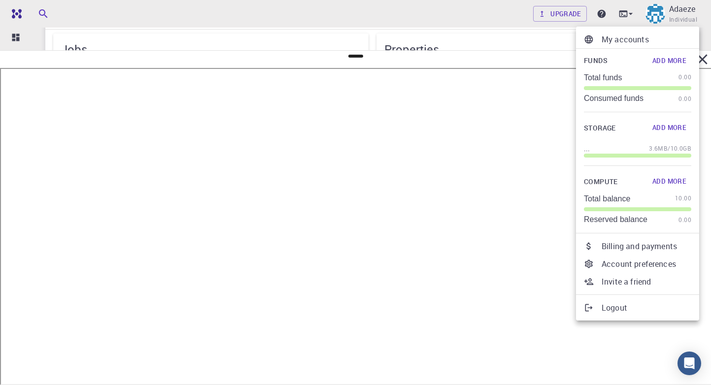
scroll to position [88, 0]
click at [499, 64] on div at bounding box center [355, 192] width 711 height 385
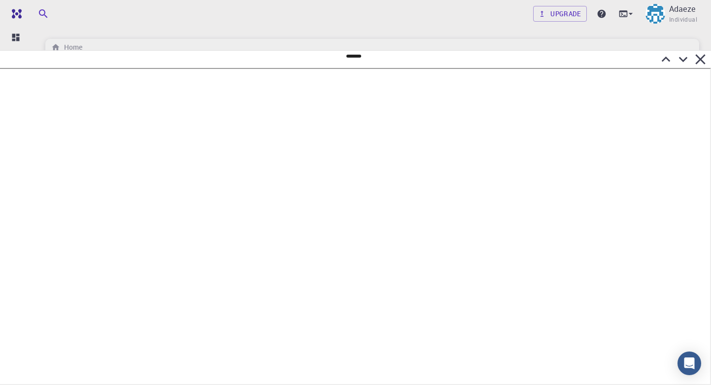
scroll to position [0, 0]
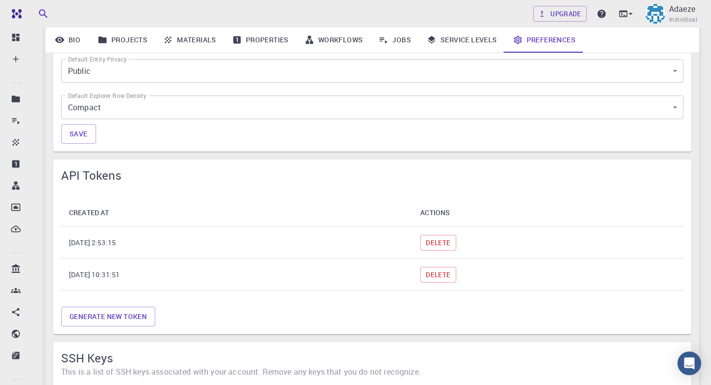
scroll to position [576, 0]
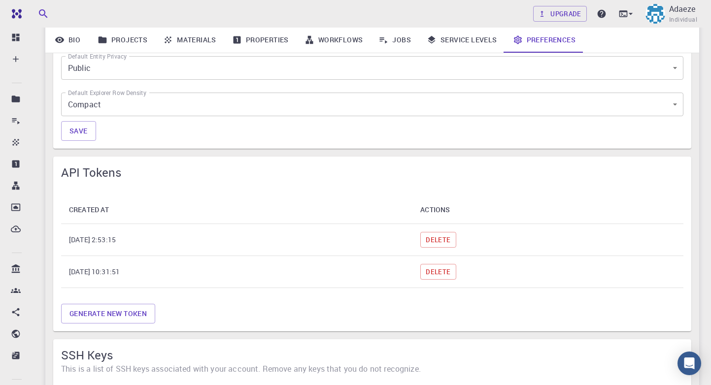
click at [141, 281] on th "Sep 6, 2025, 10:31:51" at bounding box center [236, 272] width 351 height 32
click at [109, 271] on th "Sep 6, 2025, 10:31:51" at bounding box center [236, 272] width 351 height 32
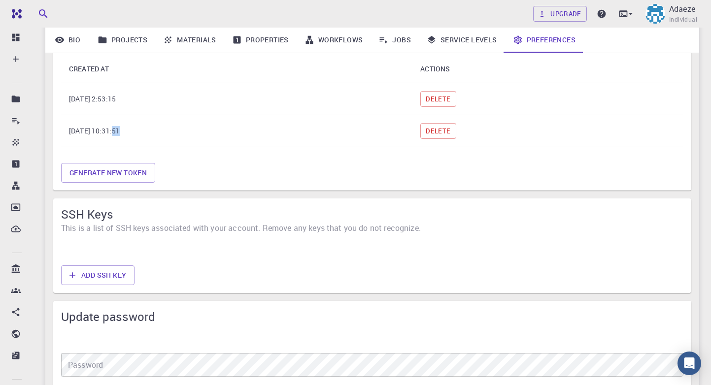
scroll to position [681, 0]
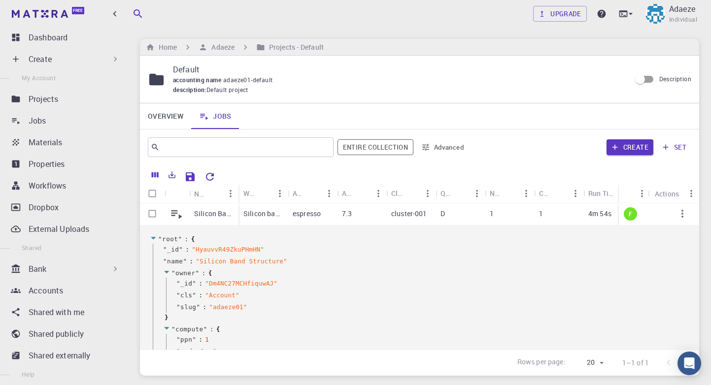
click at [685, 212] on icon "button" at bounding box center [683, 214] width 12 height 12
click at [157, 238] on div at bounding box center [355, 192] width 711 height 385
click at [152, 236] on icon at bounding box center [153, 238] width 7 height 6
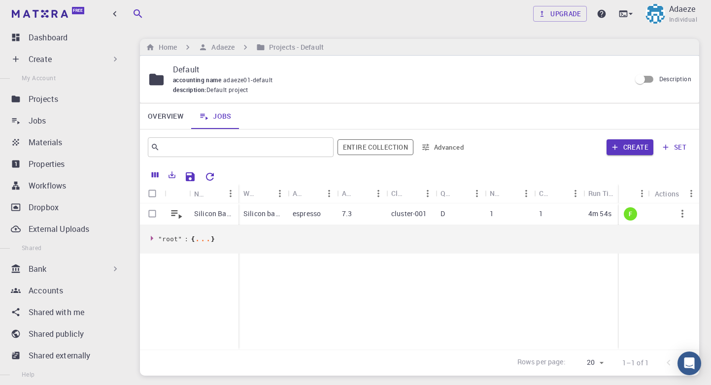
click at [291, 275] on div "Silicon Band Structure Silicon band structure espresso 7.3 cluster-001 D 1 1 4m…" at bounding box center [574, 277] width 869 height 146
click at [657, 213] on icon "Move to set" at bounding box center [659, 214] width 12 height 12
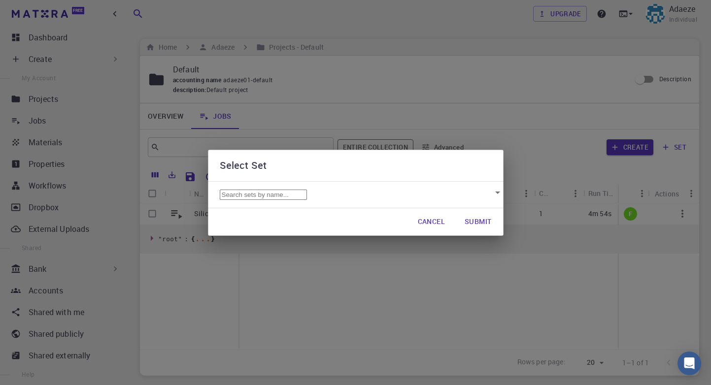
click at [432, 232] on button "Cancel" at bounding box center [431, 222] width 43 height 20
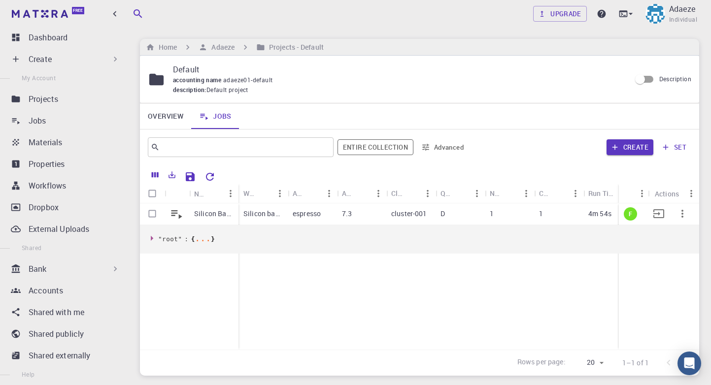
click at [391, 209] on div "cluster-001" at bounding box center [410, 215] width 49 height 22
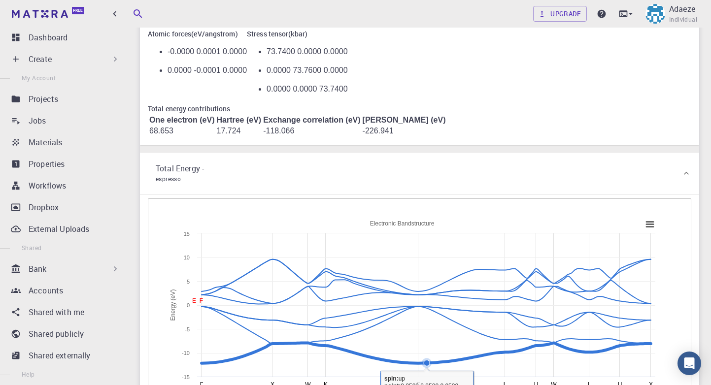
scroll to position [391, 0]
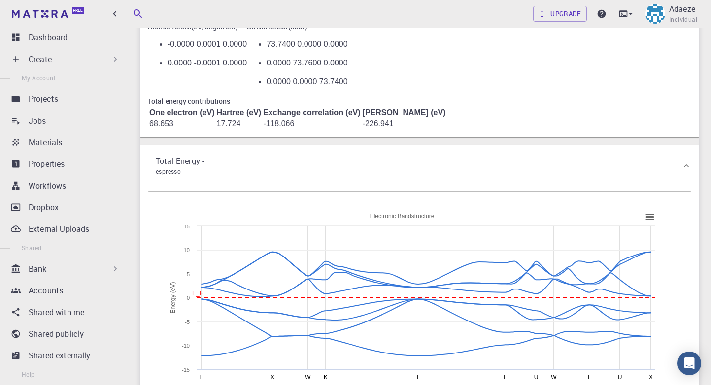
click at [681, 161] on icon at bounding box center [686, 166] width 10 height 10
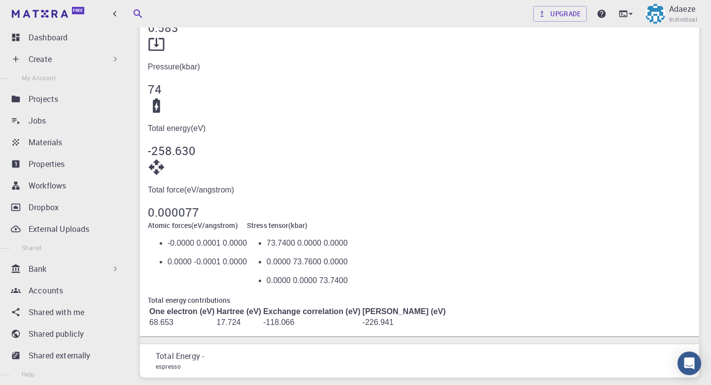
scroll to position [191, 0]
click at [681, 345] on div "Total Energy - espresso" at bounding box center [419, 362] width 559 height 34
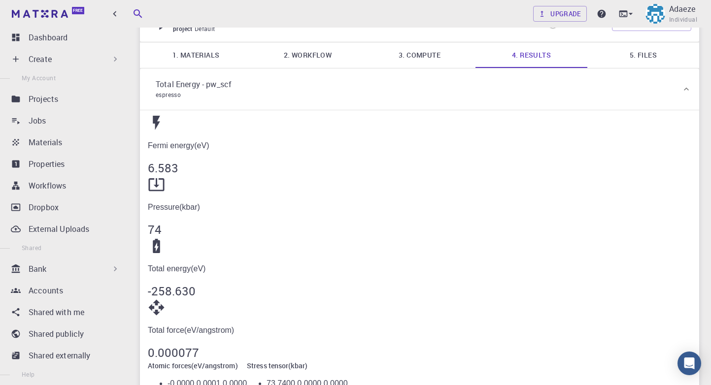
scroll to position [50, 0]
click at [471, 266] on p "Total energy ( eV )" at bounding box center [420, 270] width 544 height 9
click at [498, 284] on h5 "-258.630" at bounding box center [420, 292] width 544 height 16
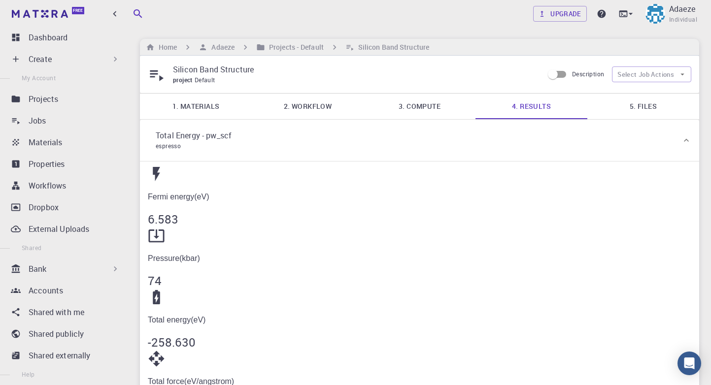
scroll to position [42, 0]
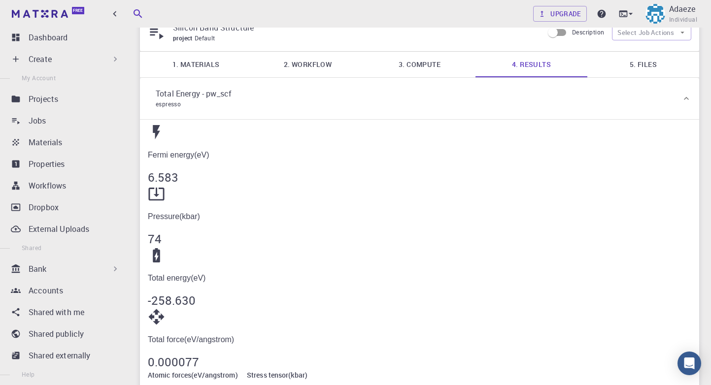
click at [651, 67] on link "5. Files" at bounding box center [643, 65] width 112 height 26
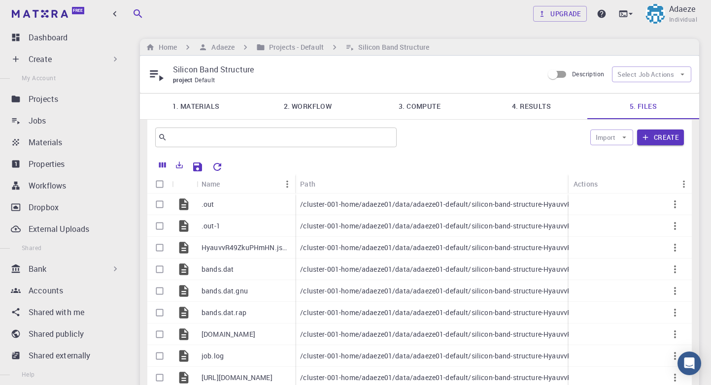
scroll to position [0, 0]
click at [538, 102] on link "4. Results" at bounding box center [532, 107] width 112 height 26
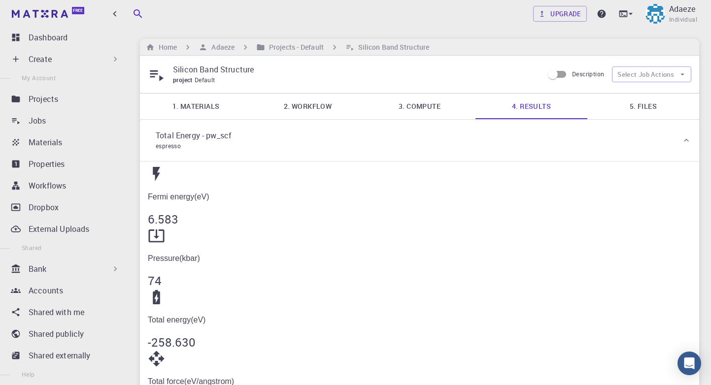
click at [203, 109] on link "1. Materials" at bounding box center [196, 107] width 112 height 26
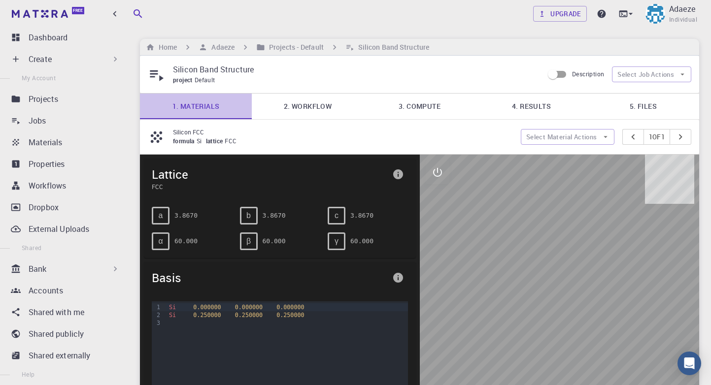
click at [203, 109] on link "1. Materials" at bounding box center [196, 107] width 112 height 26
click at [211, 47] on h6 "Adaeze" at bounding box center [220, 47] width 27 height 11
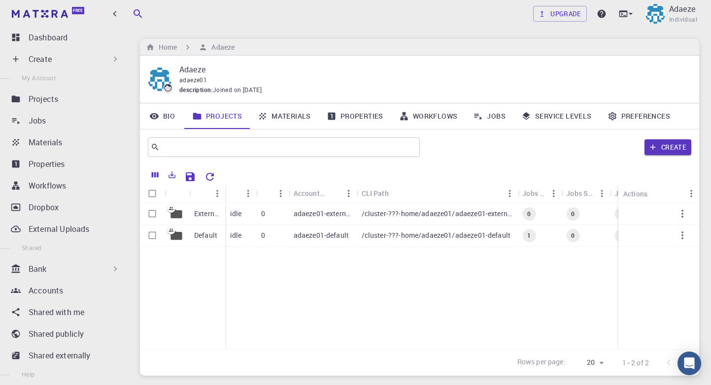
click at [276, 115] on link "Materials" at bounding box center [284, 116] width 69 height 26
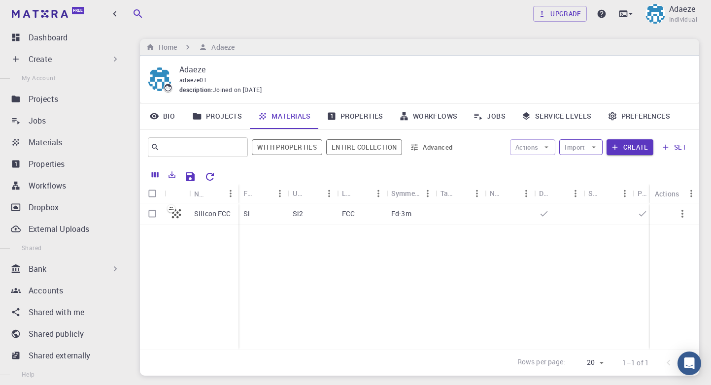
click at [595, 144] on icon "button" at bounding box center [593, 147] width 9 height 9
click at [604, 199] on span "Import From 3rd Party" at bounding box center [617, 197] width 63 height 10
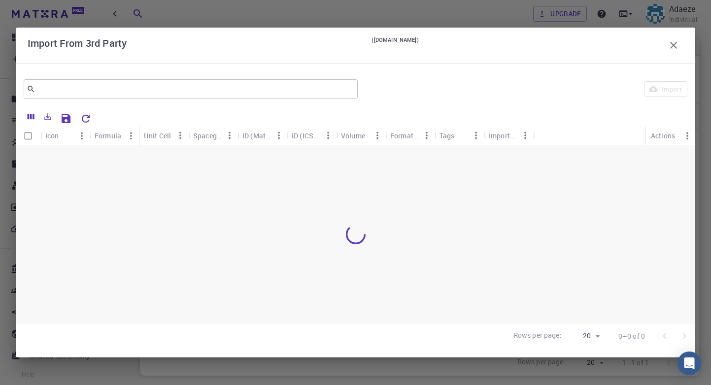
scroll to position [65, 0]
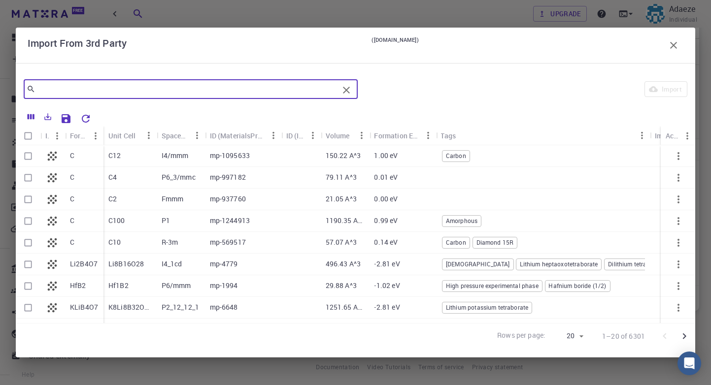
click at [284, 93] on input "text" at bounding box center [186, 89] width 303 height 14
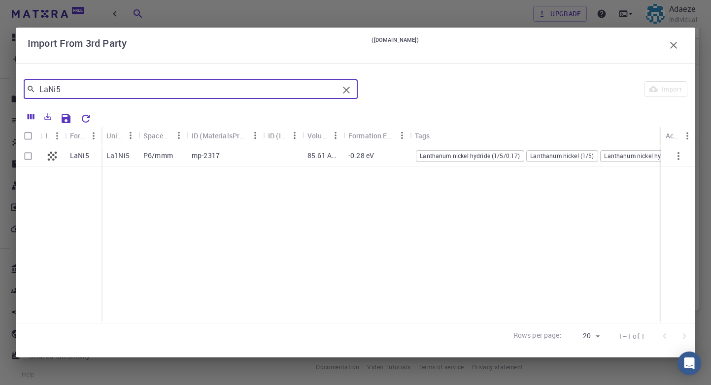
type input "LaNi5"
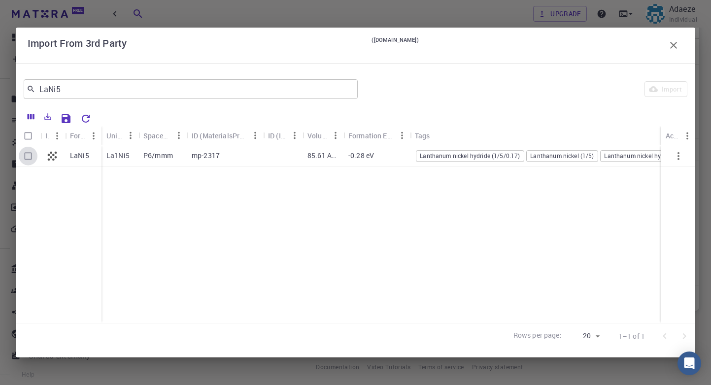
click at [30, 159] on input "Select row" at bounding box center [28, 156] width 19 height 19
checkbox input "true"
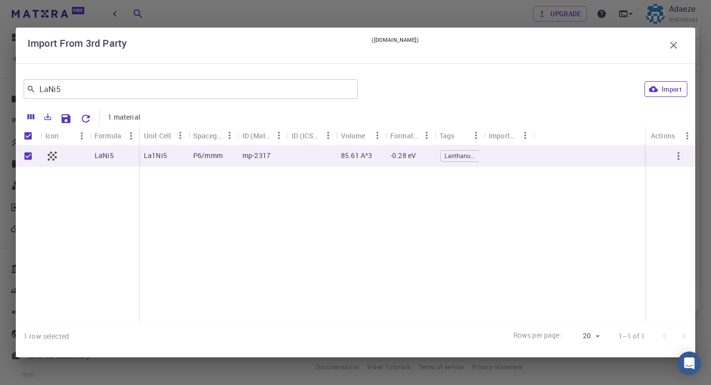
click at [653, 90] on icon "button" at bounding box center [653, 89] width 9 height 9
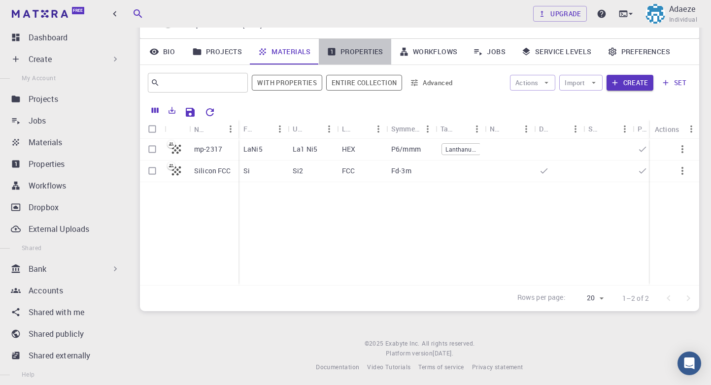
click at [352, 52] on link "Properties" at bounding box center [355, 52] width 72 height 26
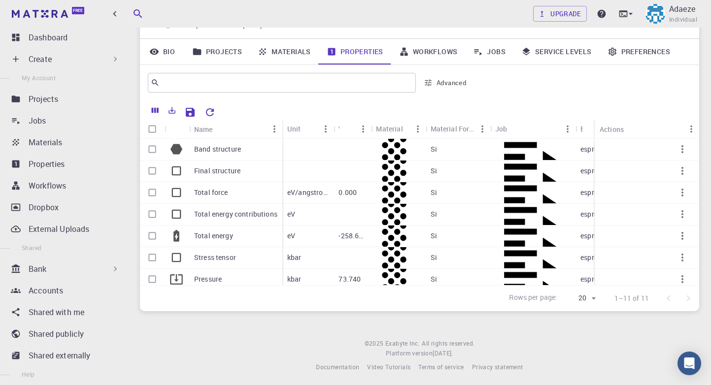
click at [413, 52] on link "Workflows" at bounding box center [428, 52] width 74 height 26
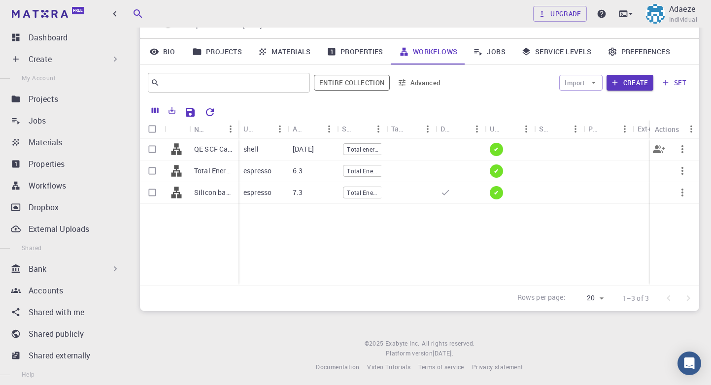
click at [211, 149] on p "QE SCF Calculation" at bounding box center [213, 149] width 39 height 10
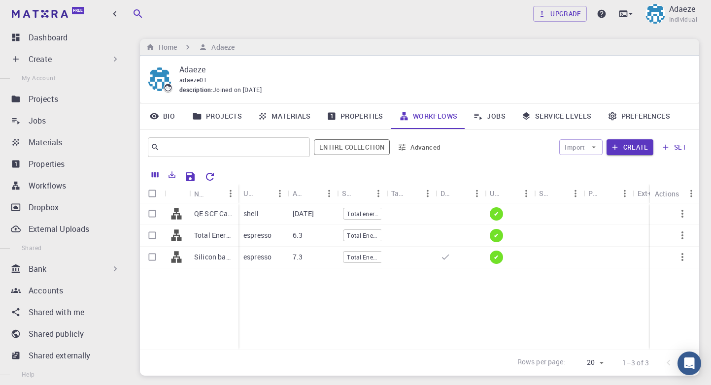
scroll to position [65, 0]
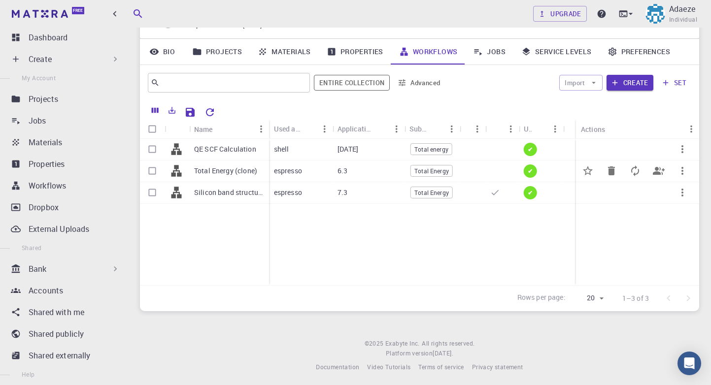
click at [292, 173] on p "espresso" at bounding box center [288, 171] width 28 height 10
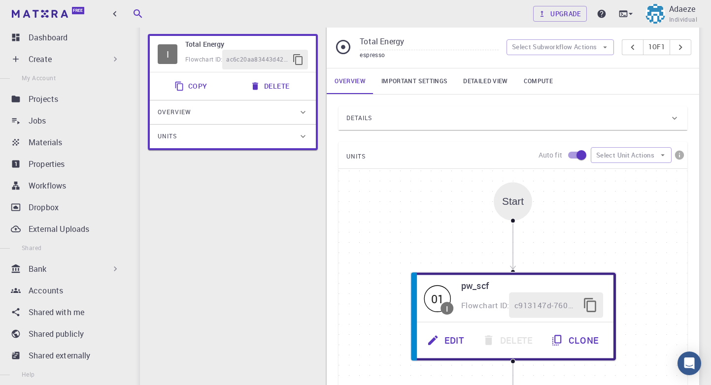
scroll to position [51, 0]
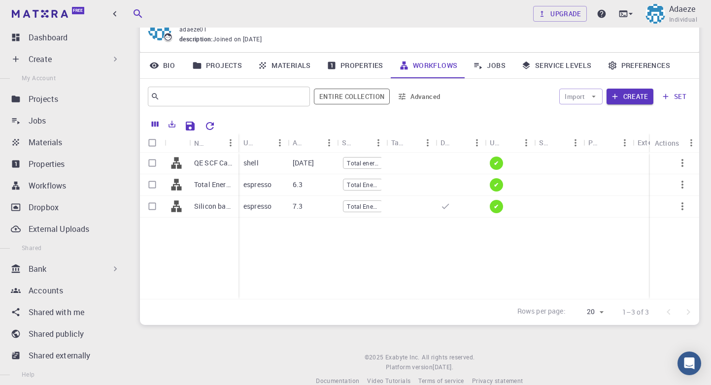
scroll to position [65, 0]
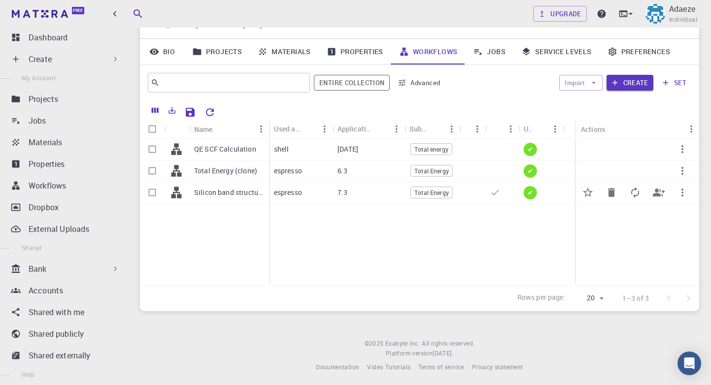
click at [220, 197] on div "Silicon band structure" at bounding box center [229, 193] width 80 height 22
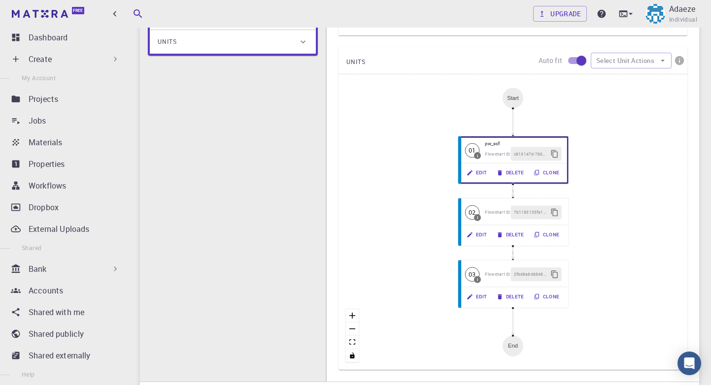
scroll to position [58, 0]
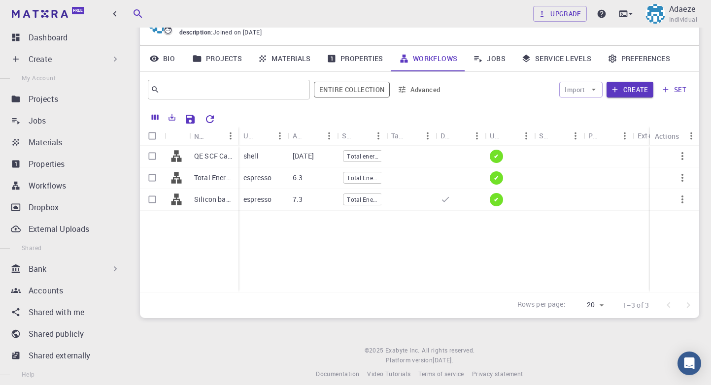
scroll to position [65, 0]
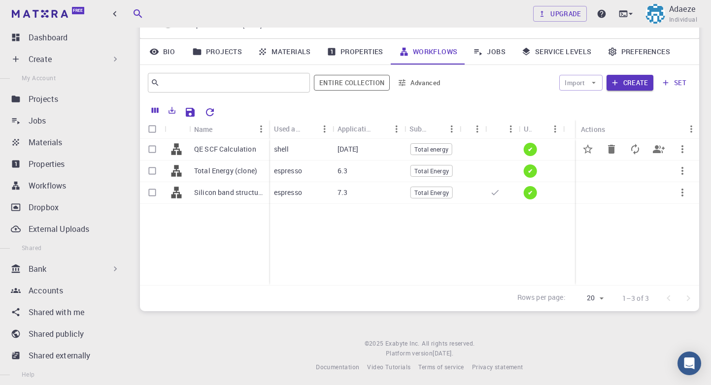
click at [236, 146] on p "QE SCF Calculation" at bounding box center [225, 149] width 62 height 10
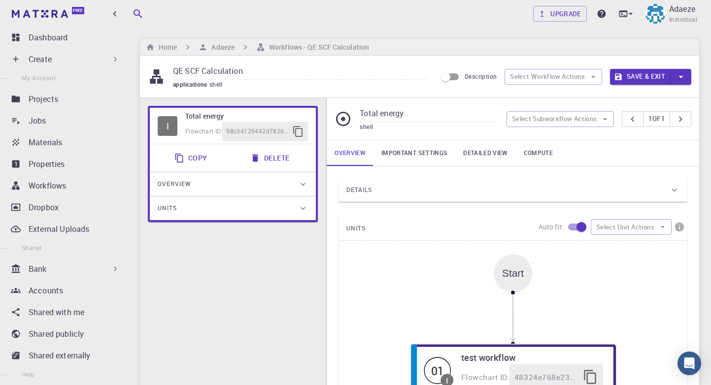
scroll to position [219, 0]
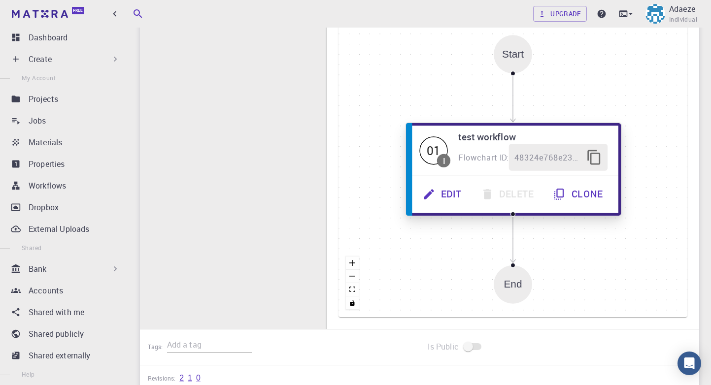
click at [453, 196] on button "Edit" at bounding box center [443, 194] width 58 height 27
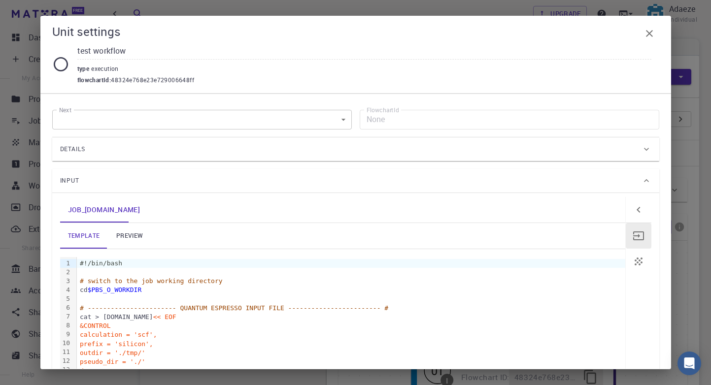
scroll to position [0, 0]
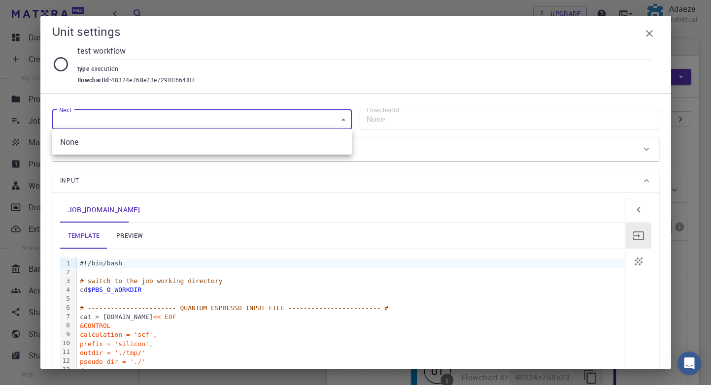
click at [286, 119] on body "Free Dashboard Create New Job New Material Create Material Upload File Import f…" at bounding box center [355, 344] width 711 height 688
click at [346, 116] on div at bounding box center [355, 192] width 711 height 385
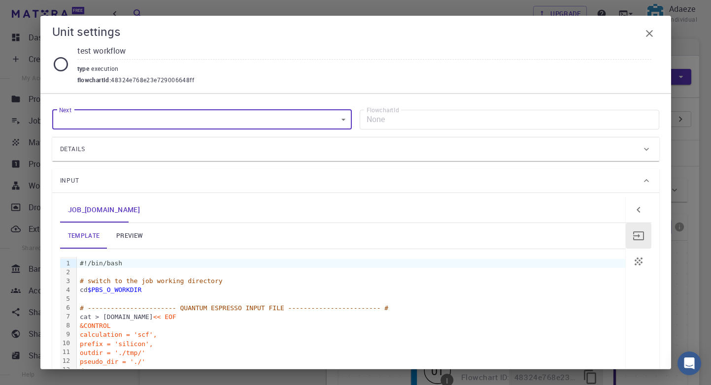
click at [421, 148] on div "Details" at bounding box center [350, 149] width 581 height 16
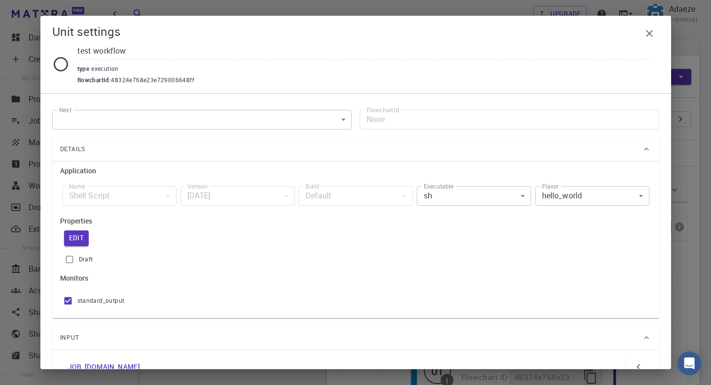
click at [421, 148] on div "Details" at bounding box center [350, 149] width 581 height 16
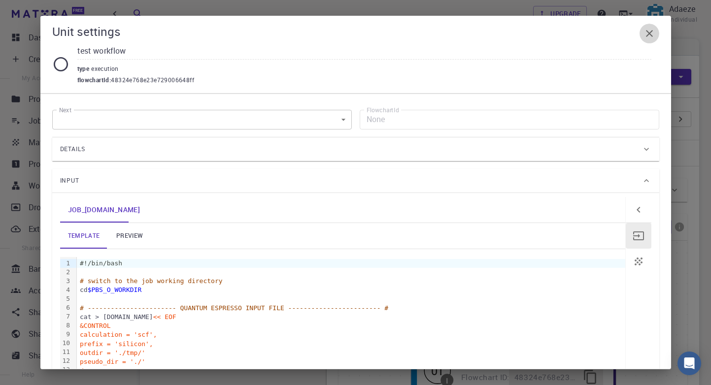
click at [645, 30] on icon "button" at bounding box center [650, 34] width 12 height 12
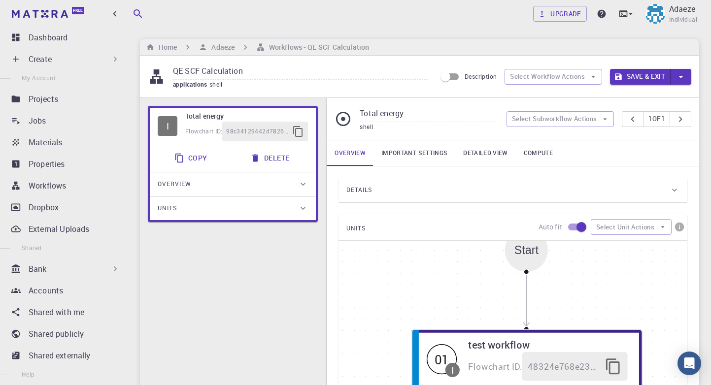
click at [520, 189] on div "Details" at bounding box center [507, 190] width 323 height 16
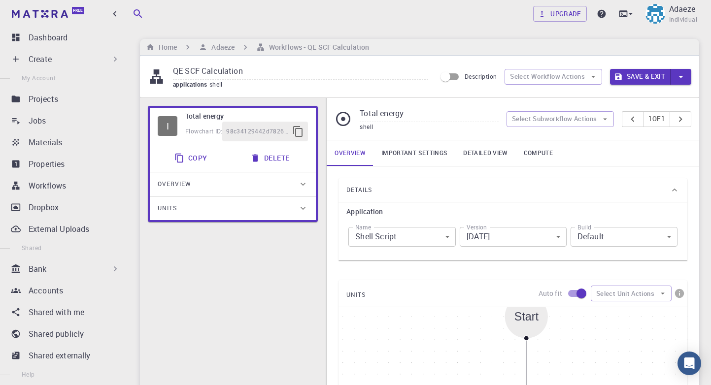
click at [444, 238] on body "Free Dashboard Create New Job New Material Create Material Upload File Import f…" at bounding box center [355, 377] width 711 height 754
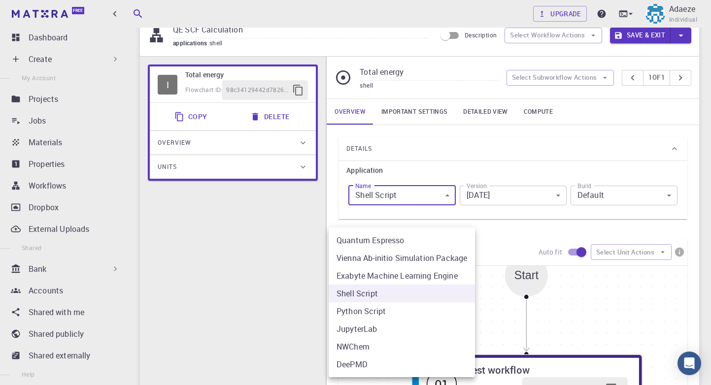
scroll to position [40, 0]
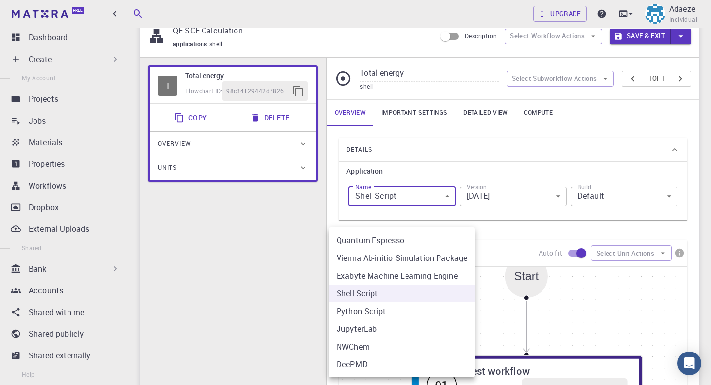
click at [411, 258] on li "Vienna Ab-initio Simulation Package" at bounding box center [402, 258] width 146 height 18
type input "vasp"
type input "5.3.5"
type input "vasp"
type input "5.3.5"
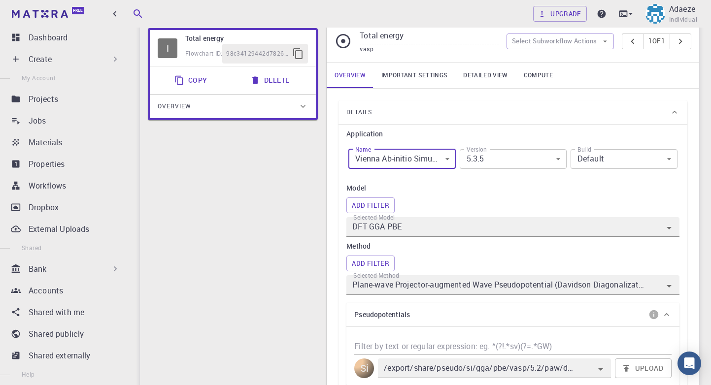
scroll to position [55, 0]
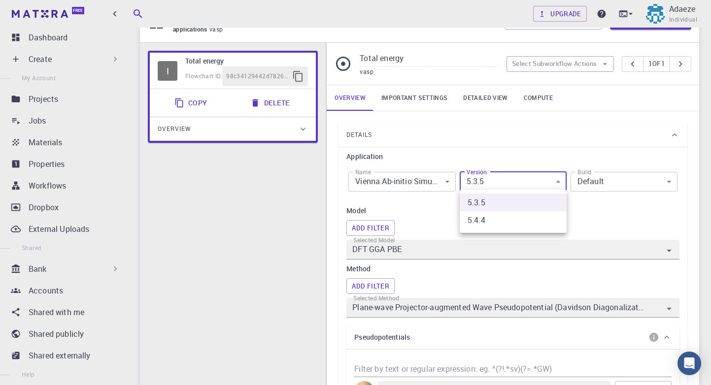
click at [434, 211] on div at bounding box center [355, 192] width 711 height 385
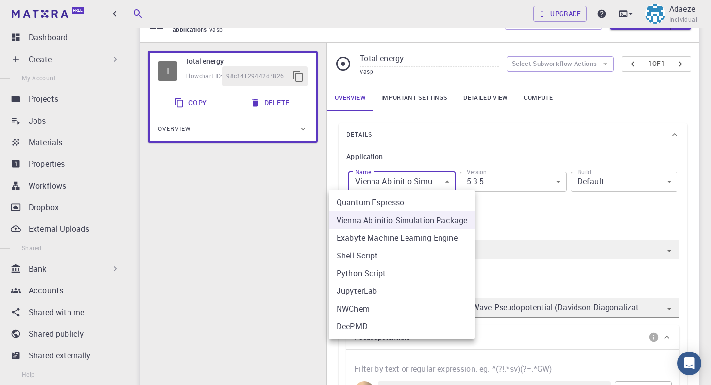
click at [433, 203] on li "Quantum Espresso" at bounding box center [402, 203] width 146 height 18
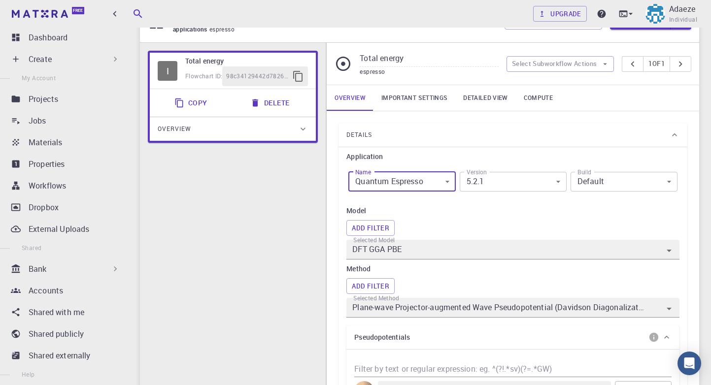
type input "espresso"
type input "5.2.1"
type input "espresso"
type input "5.2.1"
type input "/export/share/pseudo/si/gga/pbe/gbrv/1.0/us/si_pbe_gbrv_1.0.upf"
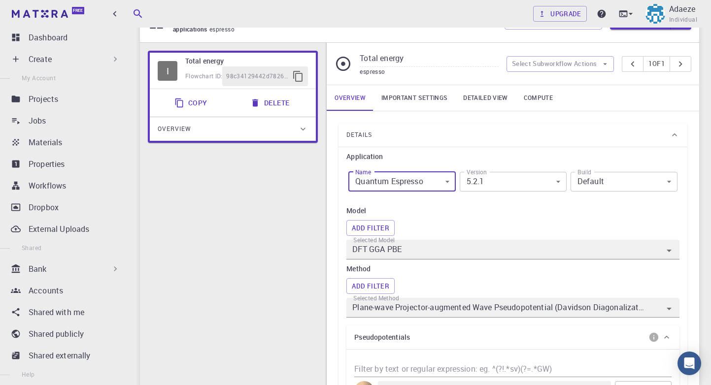
type input "Plane-wave Ultra-soft Pseudopotential (Davidson Diagonalization, Gaussian Smear…"
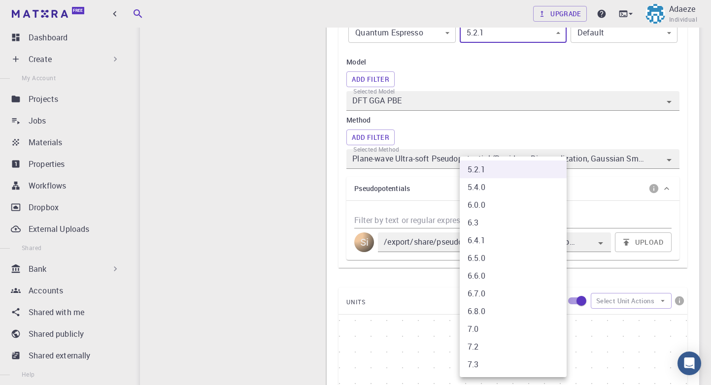
scroll to position [326, 0]
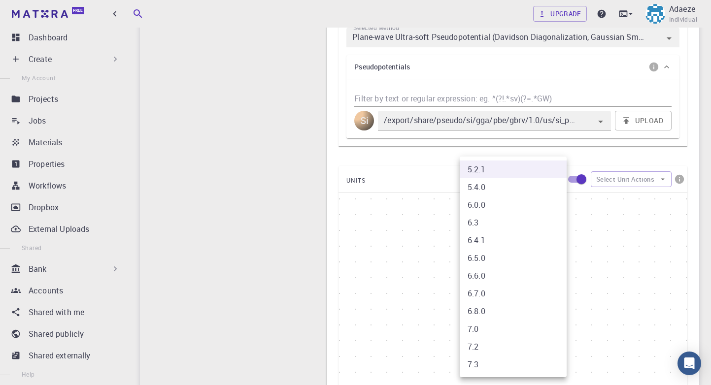
click at [511, 370] on li "7.3" at bounding box center [513, 365] width 107 height 18
type input "7.3"
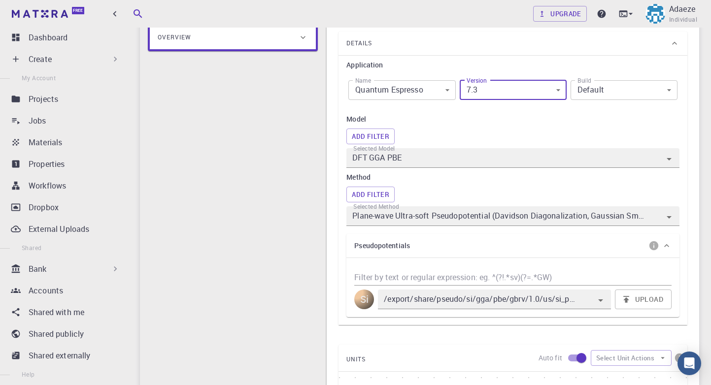
scroll to position [0, 0]
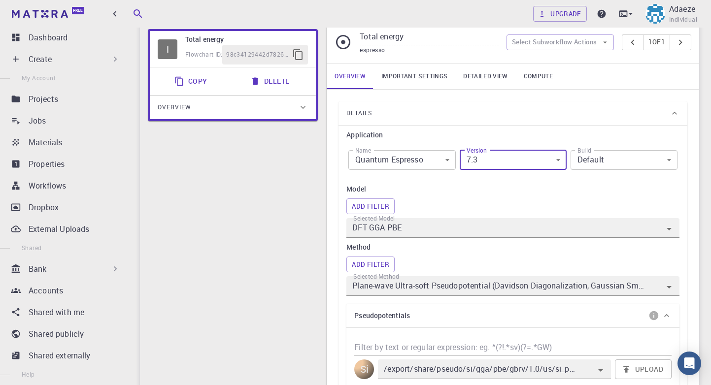
click at [671, 108] on icon at bounding box center [675, 113] width 10 height 10
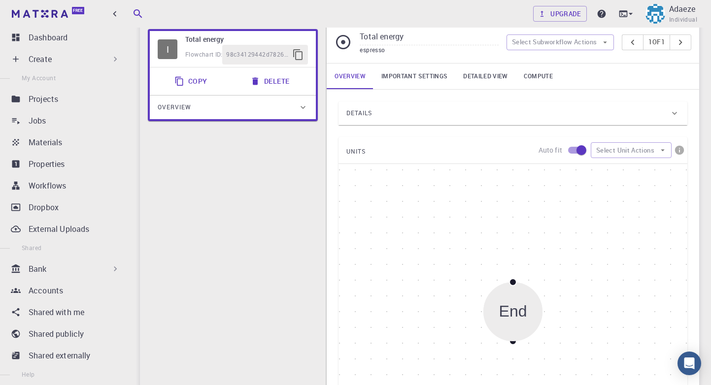
click at [513, 319] on div "End" at bounding box center [513, 312] width 28 height 18
click at [513, 285] on div "End" at bounding box center [512, 311] width 59 height 59
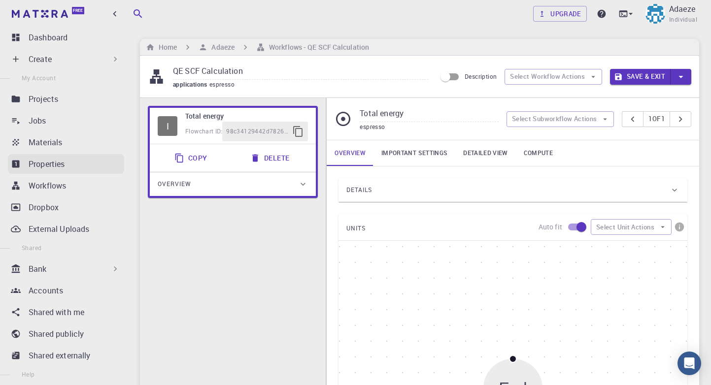
click at [64, 164] on p "Properties" at bounding box center [47, 164] width 36 height 12
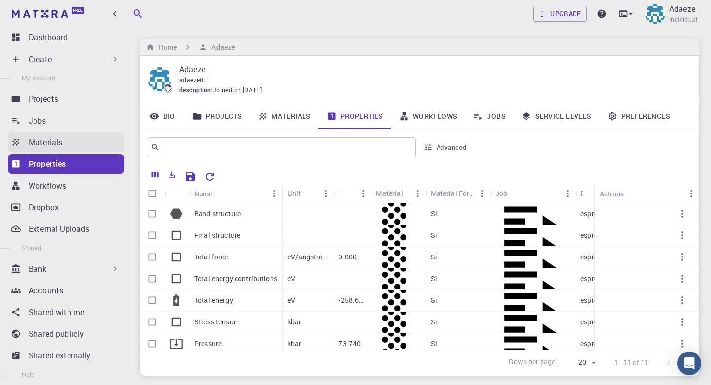
click at [53, 145] on p "Materials" at bounding box center [46, 142] width 34 height 12
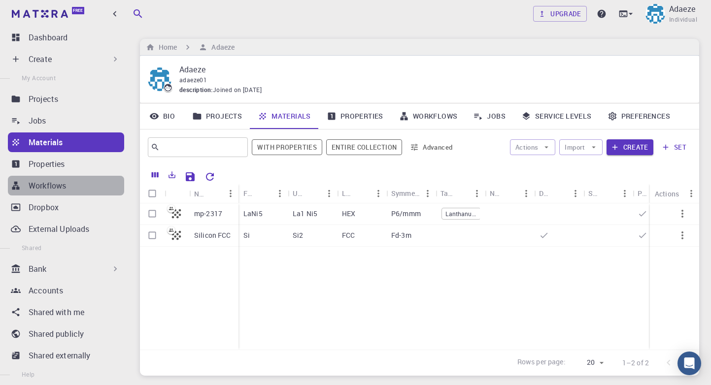
click at [53, 185] on p "Workflows" at bounding box center [47, 186] width 37 height 12
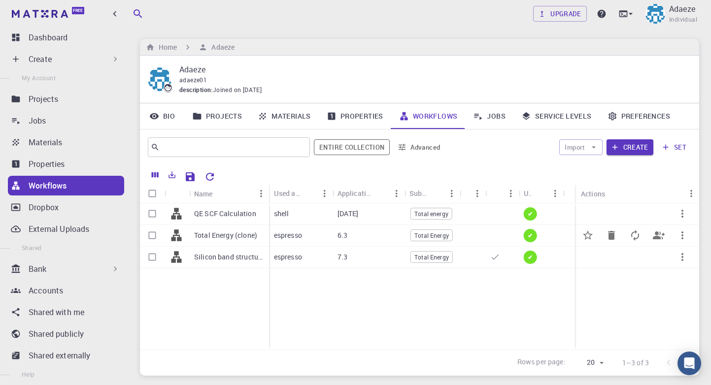
click at [680, 237] on icon "button" at bounding box center [683, 236] width 12 height 12
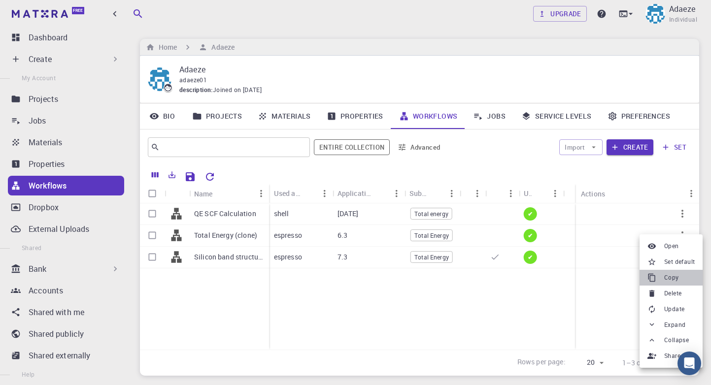
click at [666, 275] on span "Copy" at bounding box center [671, 278] width 15 height 10
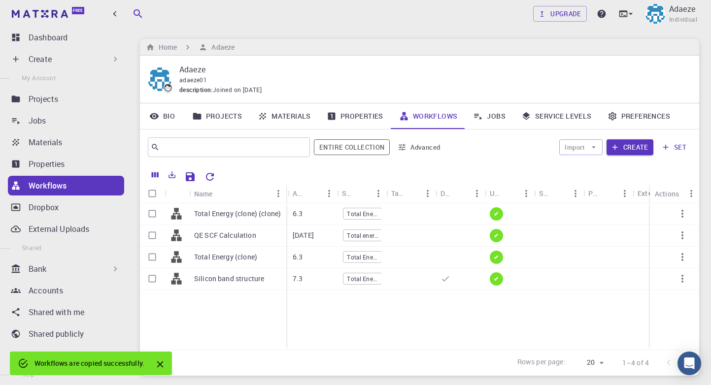
drag, startPoint x: 238, startPoint y: 192, endPoint x: 286, endPoint y: 195, distance: 48.4
click at [286, 195] on div "Name" at bounding box center [287, 193] width 10 height 19
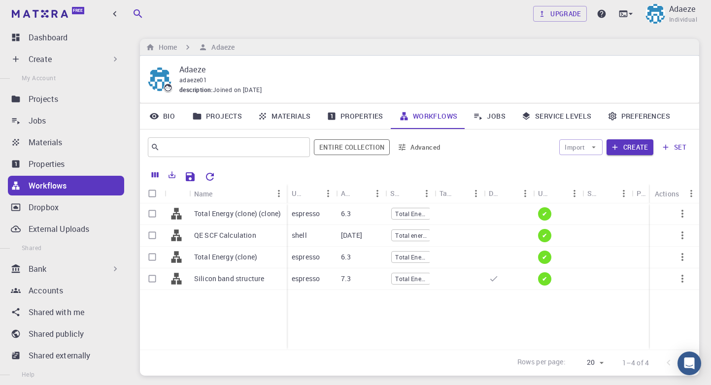
drag, startPoint x: 286, startPoint y: 195, endPoint x: 280, endPoint y: 196, distance: 5.5
click at [283, 196] on div "Name" at bounding box center [288, 193] width 10 height 19
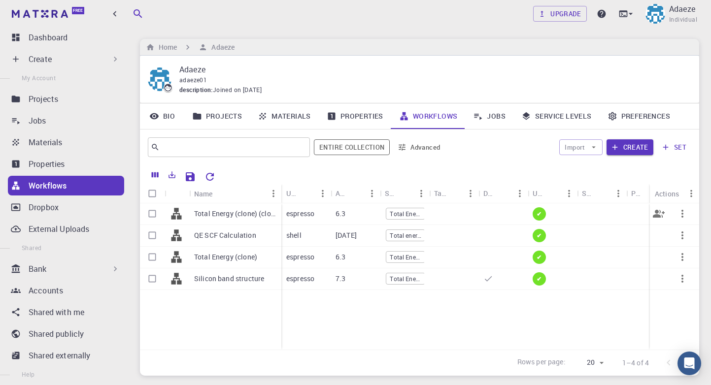
click at [244, 215] on p "Total Energy (clone) (clone)" at bounding box center [235, 214] width 82 height 10
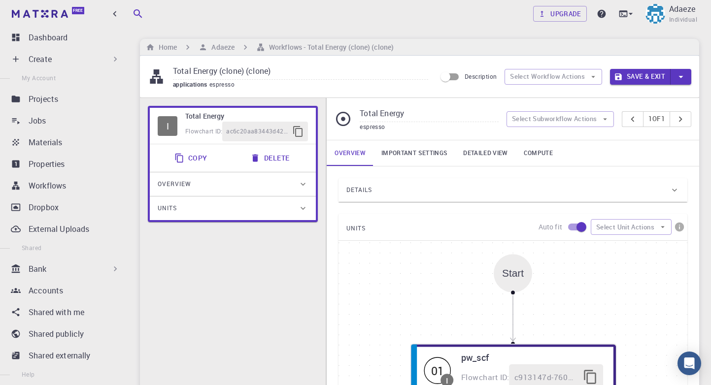
click at [272, 70] on input "Total Energy (clone) (clone)" at bounding box center [300, 72] width 255 height 16
drag, startPoint x: 280, startPoint y: 71, endPoint x: 137, endPoint y: 67, distance: 143.0
click at [137, 67] on div "Upgrade Adaeze Individual Home Adaeze Workflows - Total Energy (clone) (clone) …" at bounding box center [419, 344] width 583 height 688
type input "LaNi5"
click at [198, 286] on div "I Total Energy Flowchart ID: ac6c20aa83443d4289cd80a2 Copy Delete Overview Prop…" at bounding box center [233, 331] width 186 height 466
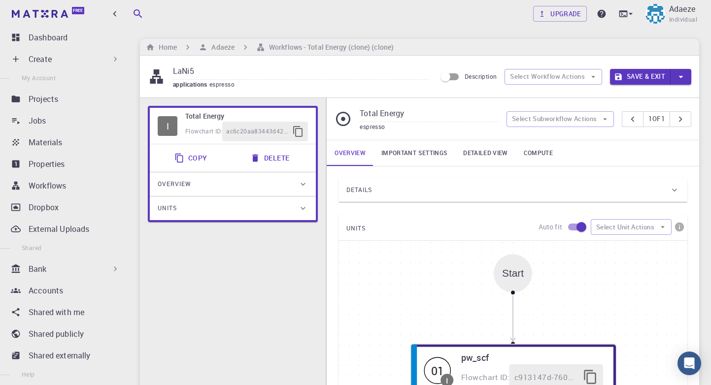
click at [454, 182] on div "Details" at bounding box center [507, 190] width 323 height 16
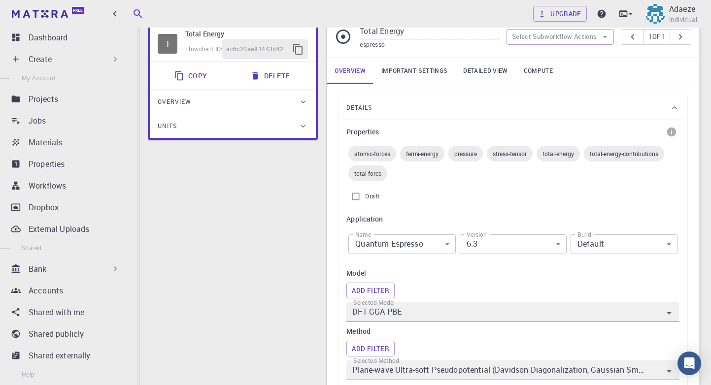
scroll to position [113, 0]
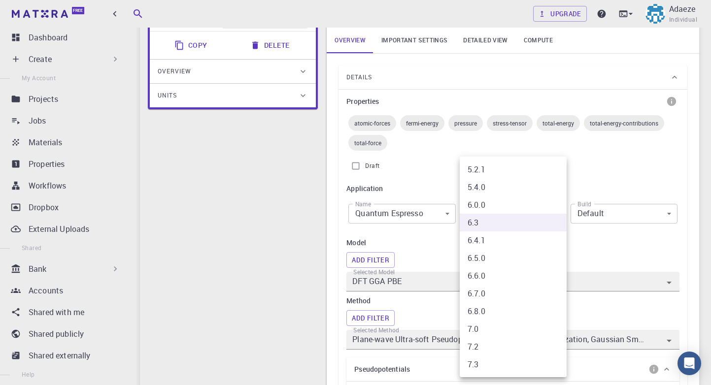
click at [512, 371] on li "7.3" at bounding box center [513, 365] width 107 height 18
type input "7.3"
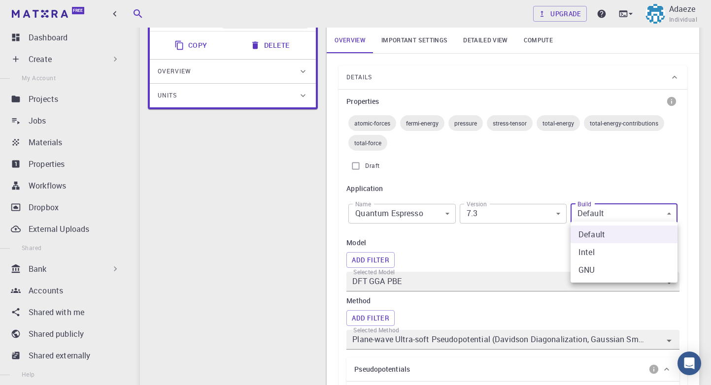
click at [476, 262] on div at bounding box center [355, 192] width 711 height 385
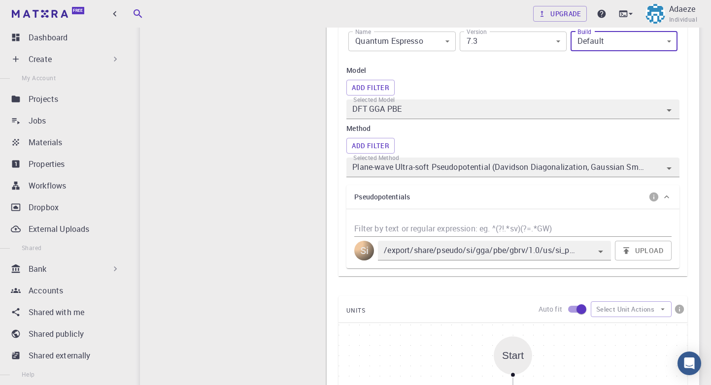
scroll to position [294, 0]
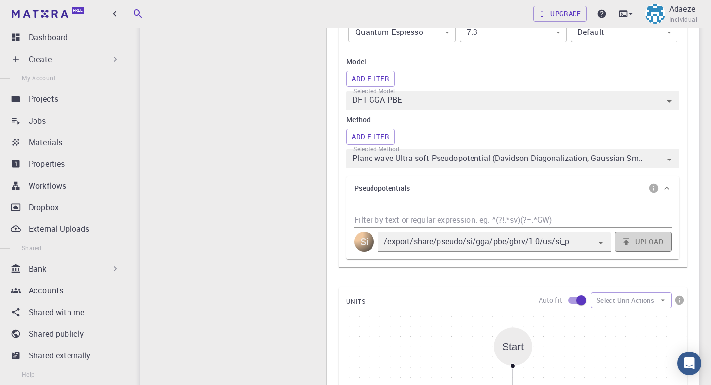
click at [639, 239] on button "Upload" at bounding box center [643, 242] width 57 height 20
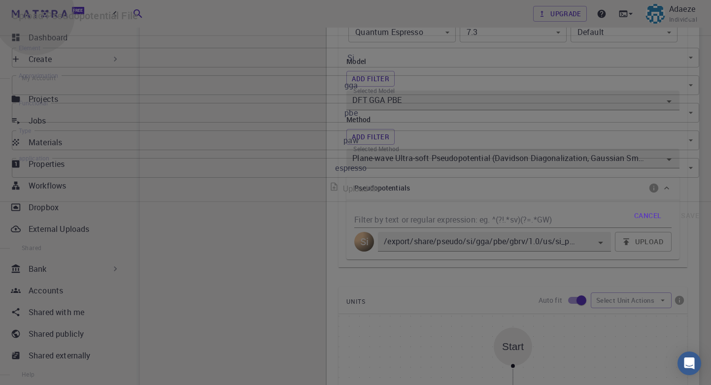
click at [331, 193] on label "Upload file" at bounding box center [355, 189] width 49 height 8
click at [0, 0] on input "Upload file" at bounding box center [0, 0] width 0 height 0
click at [331, 193] on label "Upload file" at bounding box center [355, 189] width 49 height 8
click at [0, 0] on input "Upload file" at bounding box center [0, 0] width 0 height 0
click at [331, 193] on label "Upload file" at bounding box center [355, 189] width 49 height 8
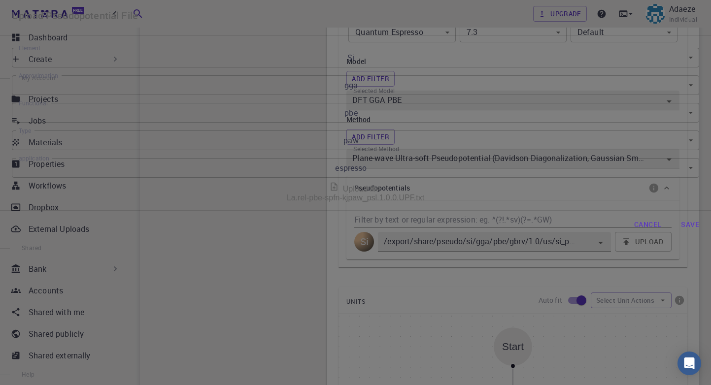
click at [0, 0] on input "Upload file" at bounding box center [0, 0] width 0 height 0
click at [673, 235] on button "Save" at bounding box center [690, 225] width 34 height 20
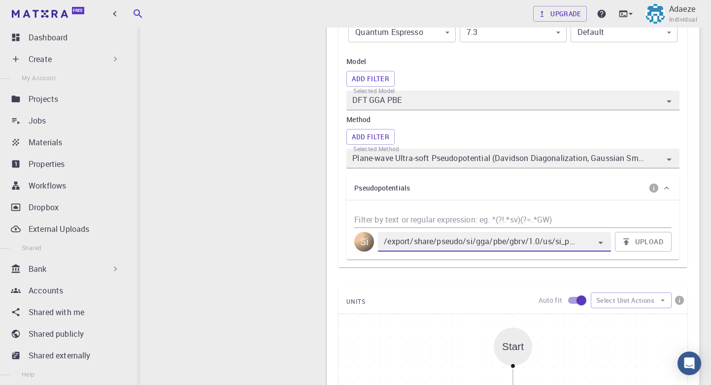
click at [481, 124] on div "Method Add Filter Selected Method Plane-wave Ultra-soft Pseudopotential (Davids…" at bounding box center [512, 141] width 333 height 54
click at [628, 239] on icon "button" at bounding box center [626, 241] width 6 height 6
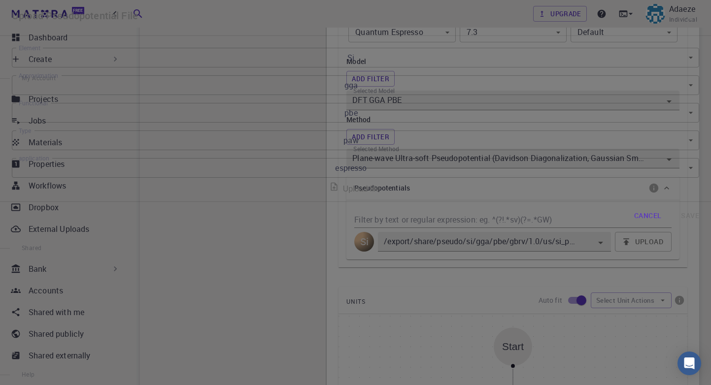
click at [483, 131] on body "Free Dashboard Create New Job New Material Create Material Upload File Import f…" at bounding box center [355, 234] width 711 height 1056
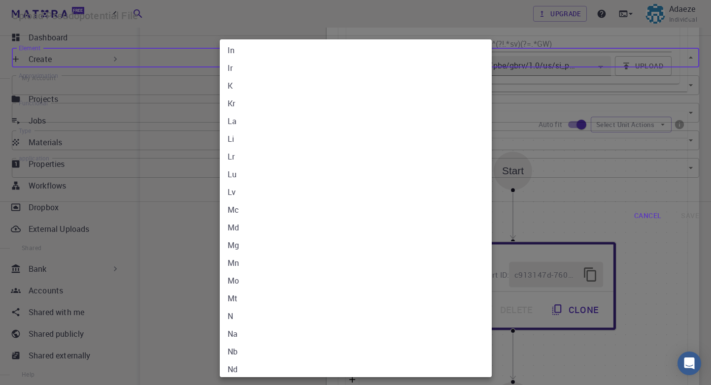
scroll to position [853, 0]
click at [237, 121] on li "La" at bounding box center [356, 122] width 272 height 18
type input "La"
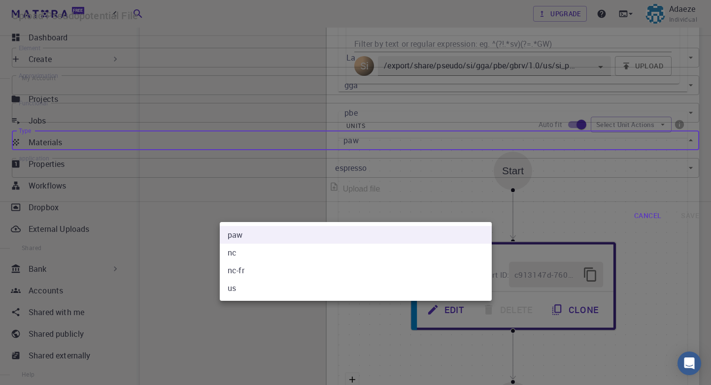
click at [255, 212] on body "Free Dashboard Create New Job New Material Create Material Upload File Import f…" at bounding box center [355, 58] width 711 height 1056
click at [214, 246] on div at bounding box center [355, 192] width 711 height 385
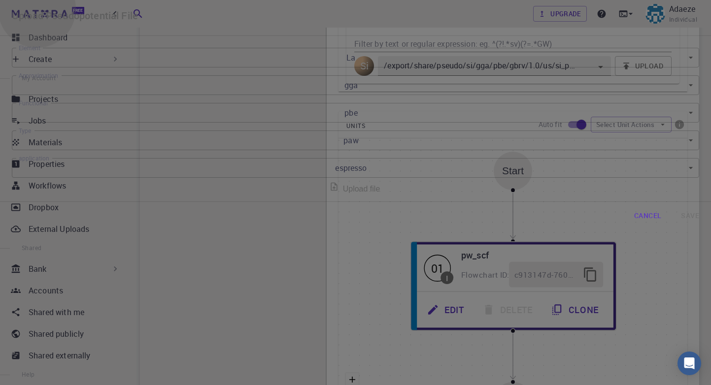
click at [331, 193] on label "Upload file" at bounding box center [355, 189] width 49 height 8
click at [0, 0] on input "Upload file" at bounding box center [0, 0] width 0 height 0
click at [673, 235] on button "Save" at bounding box center [690, 225] width 34 height 20
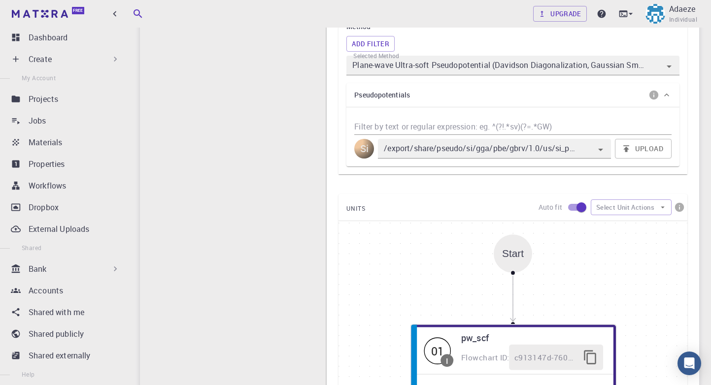
scroll to position [385, 0]
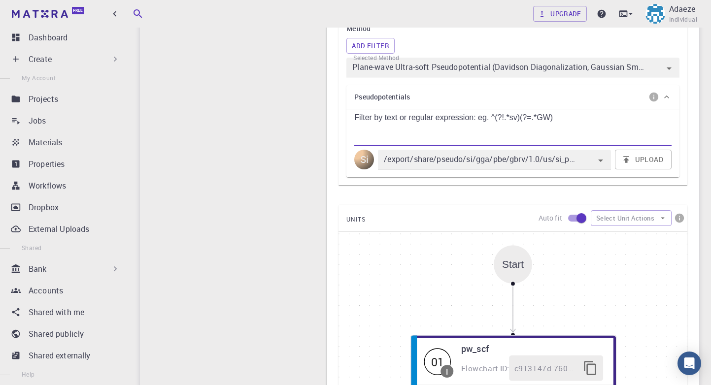
click at [441, 130] on input "Filter by text or regular expression: eg. ^(?!.*sv)(?=.*GW)" at bounding box center [512, 138] width 317 height 16
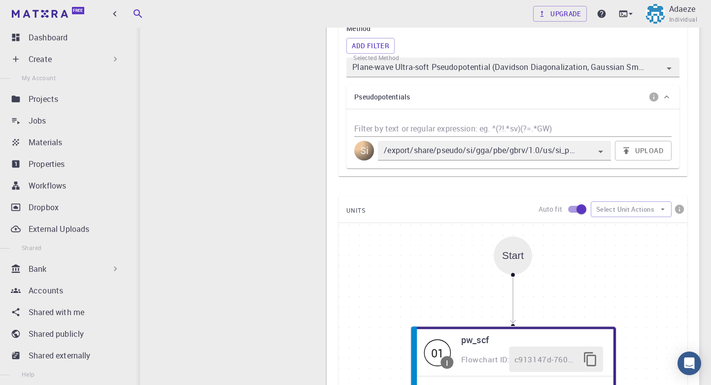
click at [368, 152] on div "Si" at bounding box center [364, 151] width 20 height 20
click at [371, 145] on div "Si" at bounding box center [364, 151] width 20 height 20
click at [367, 147] on div "Si" at bounding box center [364, 151] width 20 height 20
click at [374, 148] on div "Si" at bounding box center [364, 151] width 20 height 20
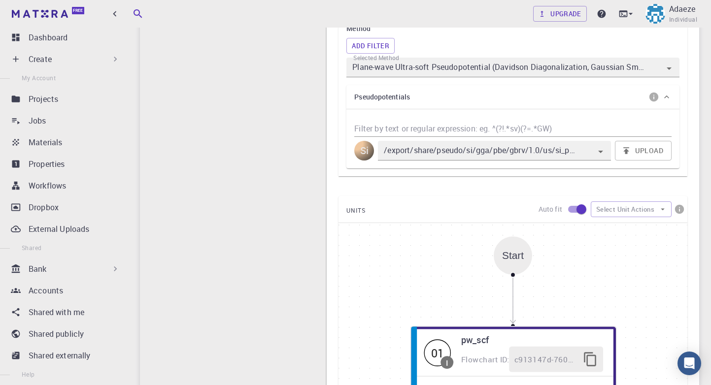
click at [374, 148] on div "Si" at bounding box center [364, 151] width 20 height 20
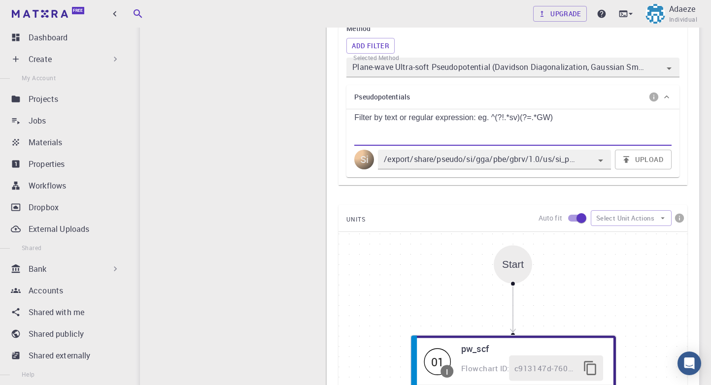
click at [606, 130] on input "Filter by text or regular expression: eg. ^(?!.*sv)(?=.*GW)" at bounding box center [512, 138] width 317 height 16
type input "Ni"
click at [671, 92] on icon at bounding box center [667, 97] width 10 height 10
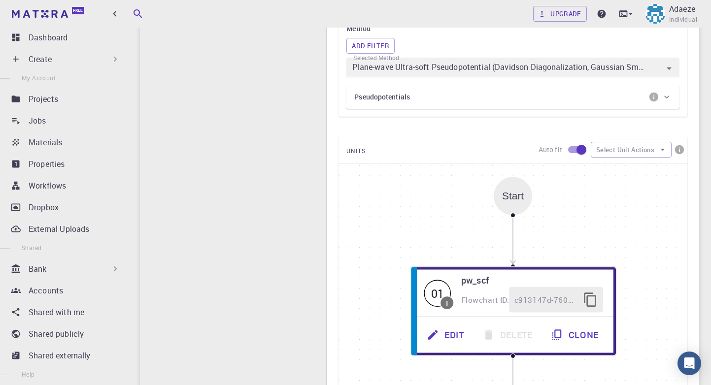
click at [671, 92] on icon at bounding box center [667, 97] width 10 height 10
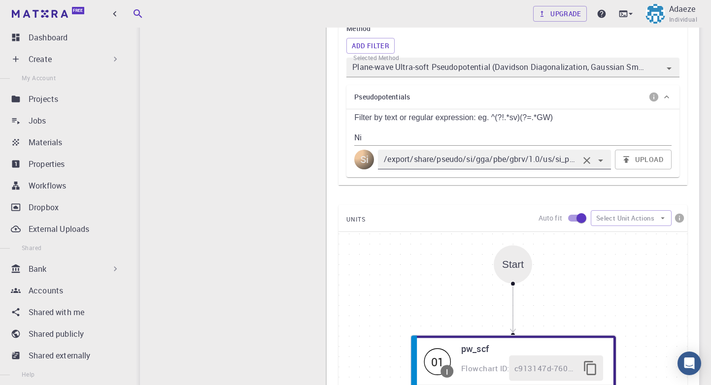
click at [435, 153] on input "/export/share/pseudo/si/gga/pbe/gbrv/1.0/us/si_pbe_gbrv_1.0.upf" at bounding box center [480, 160] width 197 height 14
click at [363, 154] on div "Si" at bounding box center [364, 160] width 20 height 20
click at [622, 155] on icon "button" at bounding box center [626, 160] width 10 height 10
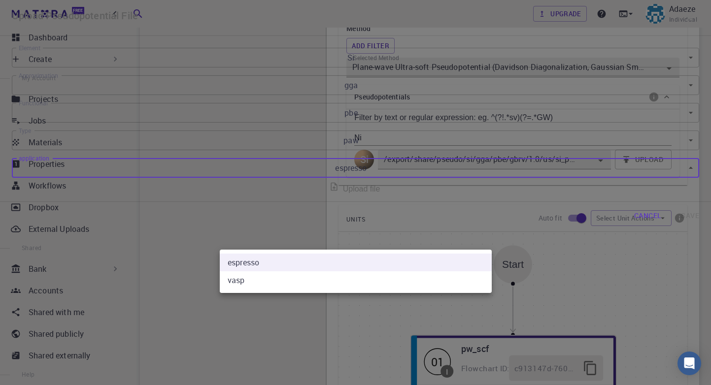
click at [309, 248] on body "Free Dashboard Create New Job New Material Create Material Upload File Import f…" at bounding box center [355, 147] width 711 height 1064
click at [309, 248] on div at bounding box center [355, 192] width 711 height 385
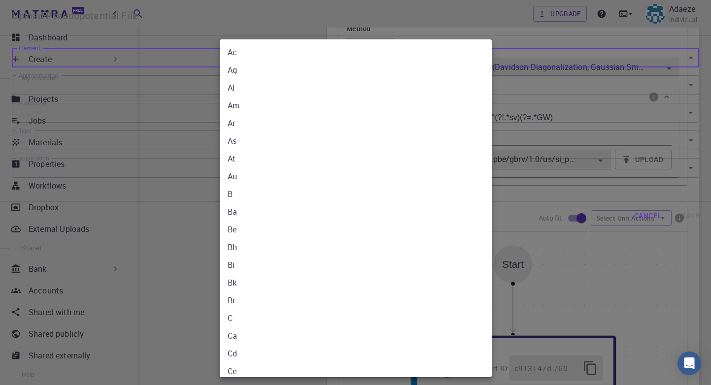
click at [348, 123] on body "Free Dashboard Create New Job New Material Create Material Upload File Import f…" at bounding box center [355, 147] width 711 height 1064
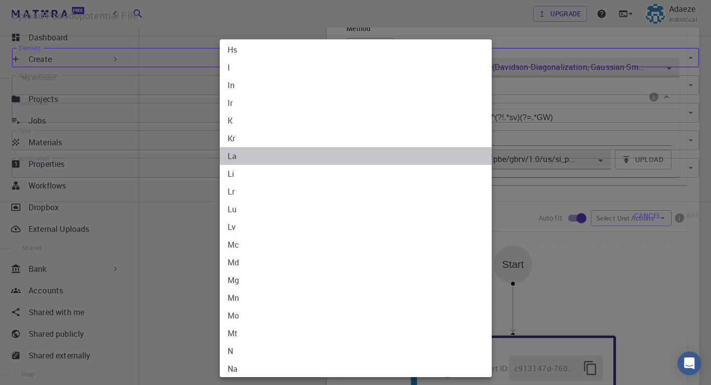
click at [296, 154] on li "La" at bounding box center [356, 156] width 272 height 18
type input "La"
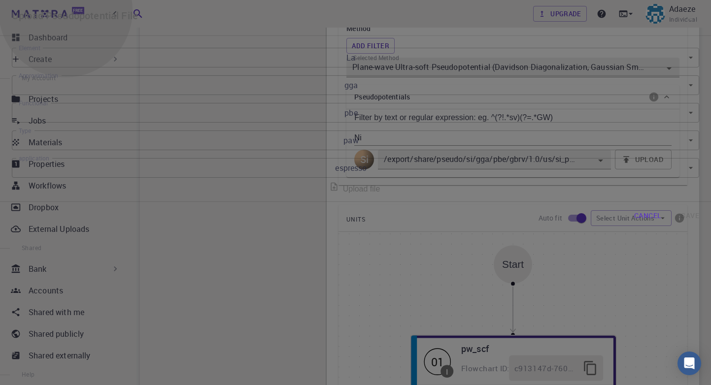
click at [331, 193] on label "Upload file" at bounding box center [355, 189] width 49 height 8
click at [0, 0] on input "Upload file" at bounding box center [0, 0] width 0 height 0
click at [673, 235] on button "Save" at bounding box center [690, 225] width 34 height 20
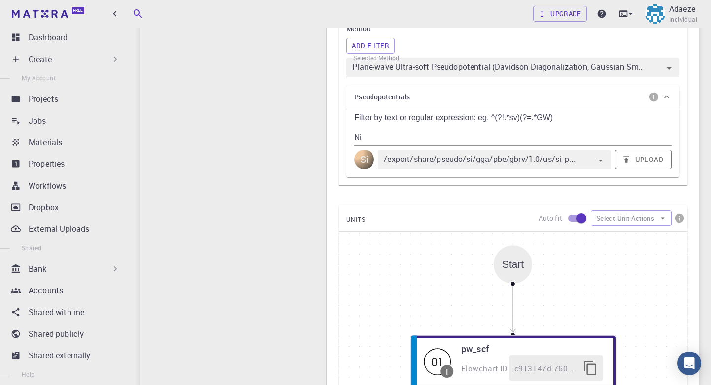
click at [646, 150] on button "Upload" at bounding box center [643, 160] width 57 height 20
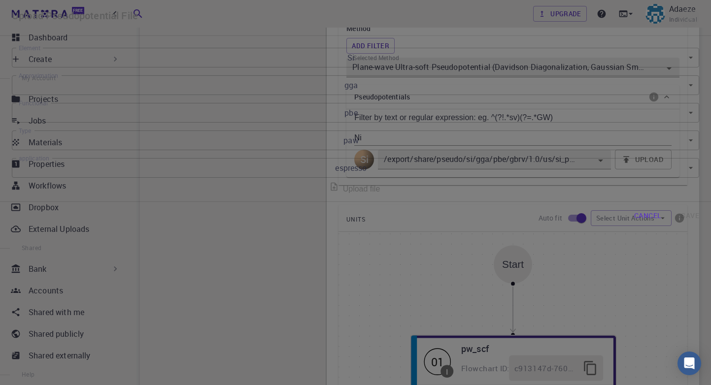
click at [680, 28] on button "button" at bounding box center [690, 18] width 20 height 20
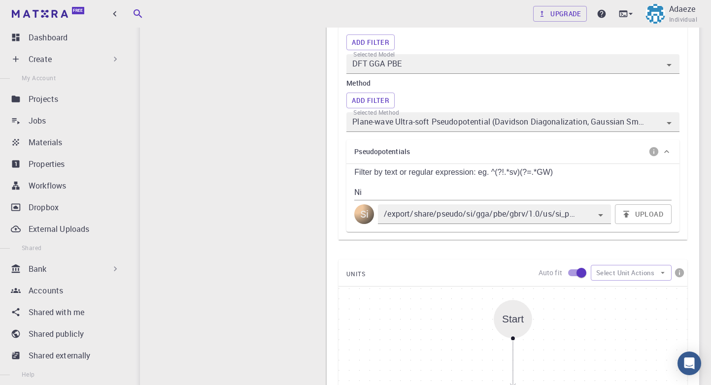
scroll to position [326, 0]
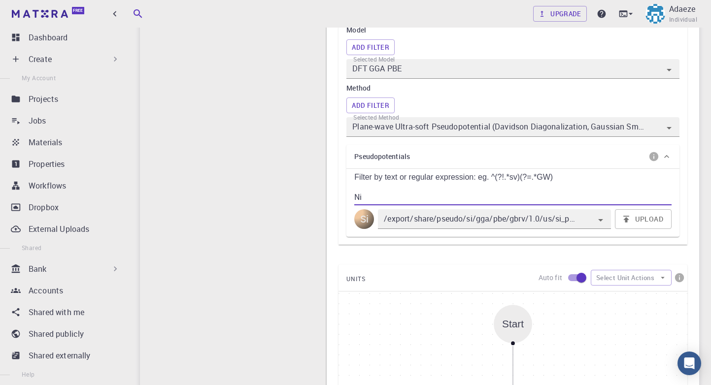
click at [521, 190] on input "Ni" at bounding box center [512, 198] width 317 height 16
click at [570, 159] on div "Pseudopotentials" at bounding box center [507, 157] width 307 height 16
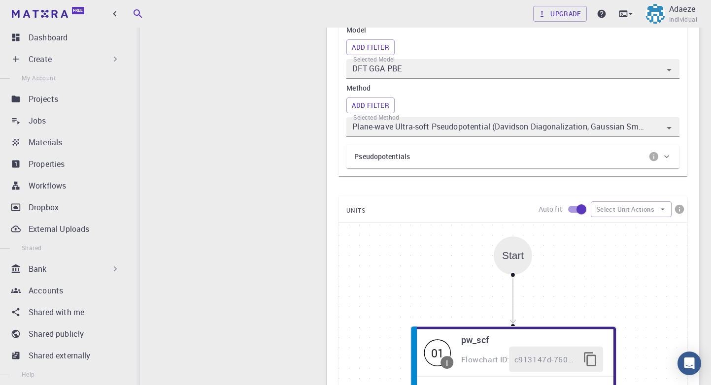
click at [665, 157] on icon at bounding box center [667, 157] width 10 height 10
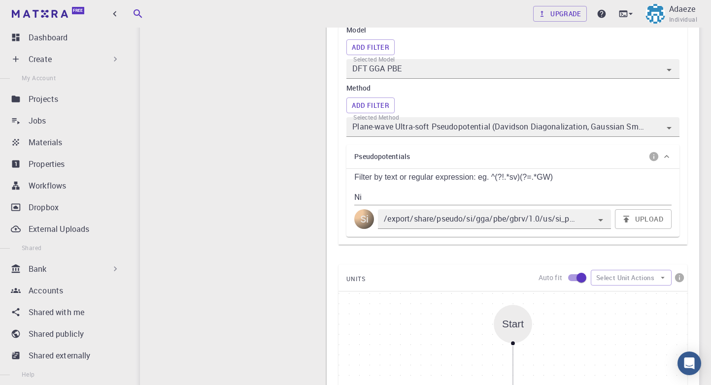
click at [655, 156] on icon "info" at bounding box center [653, 156] width 9 height 9
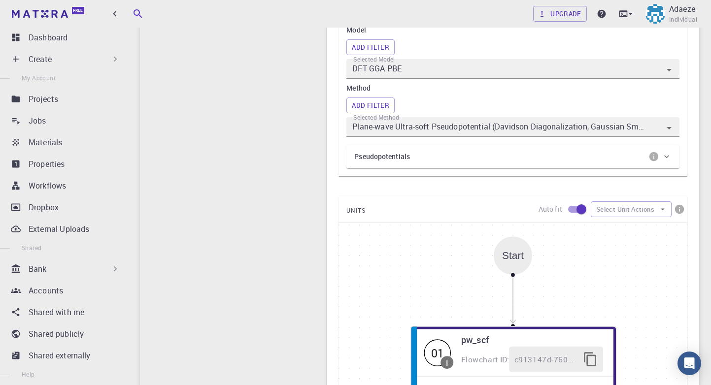
click at [392, 227] on div at bounding box center [355, 192] width 711 height 385
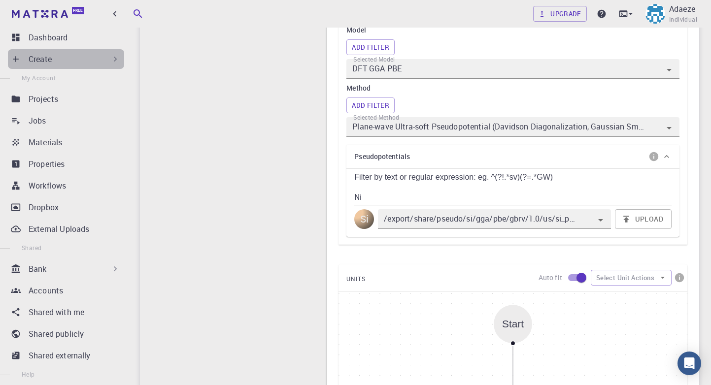
click at [47, 54] on p "Create" at bounding box center [40, 59] width 23 height 12
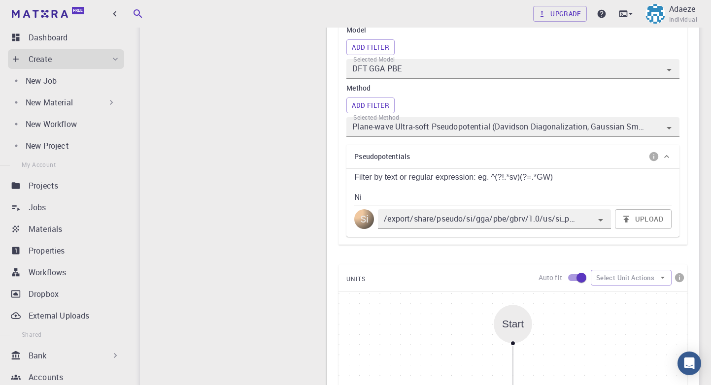
click at [198, 173] on div "I Total Energy Flowchart ID: ac6c20aa83443d4289cd80a2 Copy Delete Overview Prop…" at bounding box center [233, 193] width 186 height 843
